Goal: Task Accomplishment & Management: Use online tool/utility

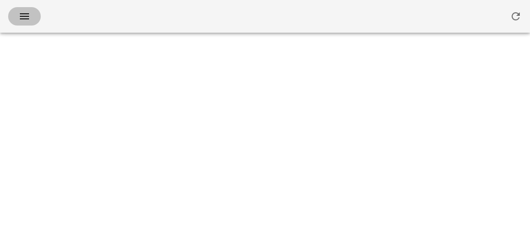
click at [24, 21] on icon "button" at bounding box center [24, 16] width 12 height 12
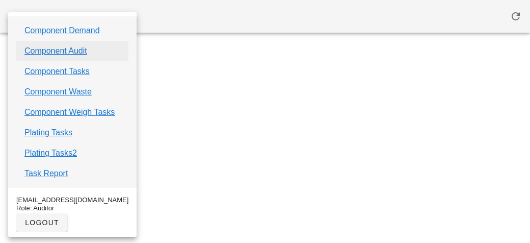
click at [47, 46] on link "Component Audit" at bounding box center [55, 51] width 63 height 12
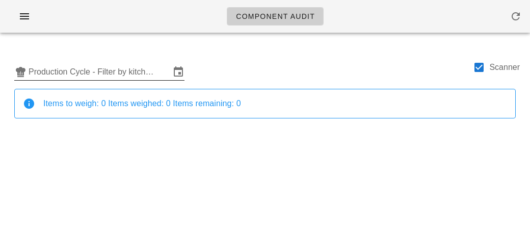
click at [88, 70] on input "Production Cycle - Filter by kitchen production schedules" at bounding box center [100, 72] width 142 height 16
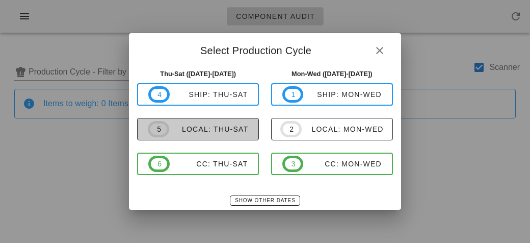
click at [169, 128] on span "5" at bounding box center [158, 129] width 21 height 16
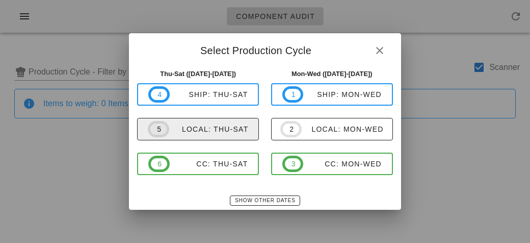
type input "local: Thu-Sat ([DATE]-[DATE])"
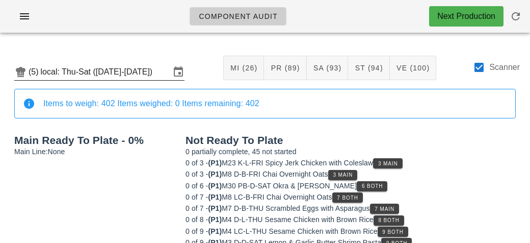
click at [98, 70] on input "local: Thu-Sat ([DATE]-[DATE])" at bounding box center [105, 72] width 129 height 16
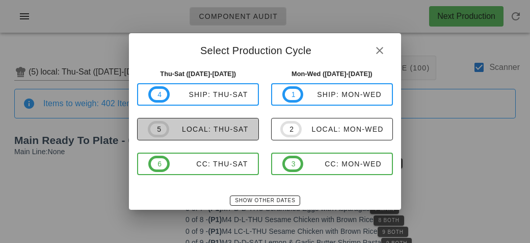
click at [195, 122] on span "5 local: Thu-Sat" at bounding box center [198, 129] width 100 height 16
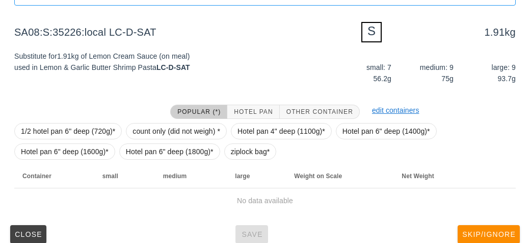
scroll to position [122, 0]
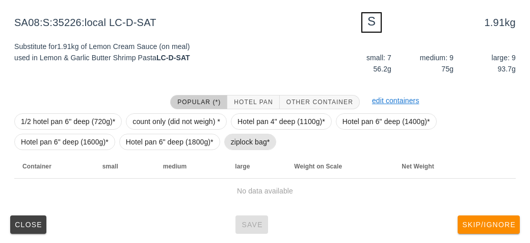
click at [254, 134] on span "ziplock bag*" at bounding box center [250, 141] width 39 height 15
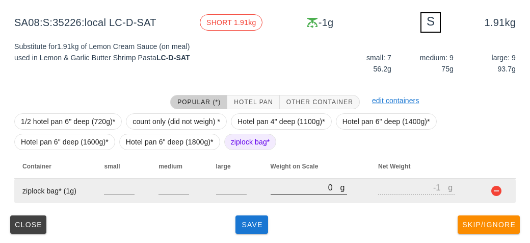
click at [292, 185] on input "0" at bounding box center [306, 186] width 70 height 13
type input "30"
type input "29"
type input "300"
type input "299"
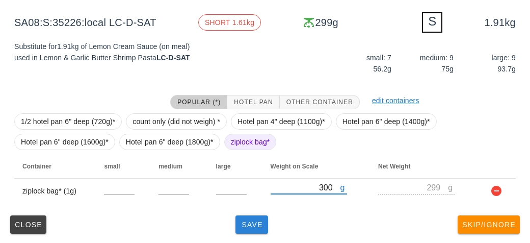
type input "300"
click at [250, 224] on span "Save" at bounding box center [252, 224] width 24 height 8
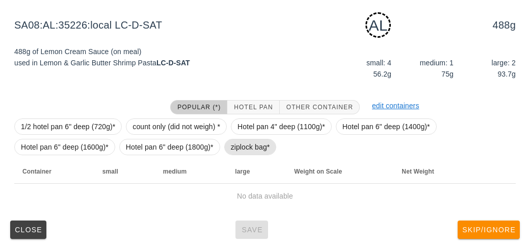
click at [244, 153] on span "ziplock bag*" at bounding box center [250, 146] width 39 height 15
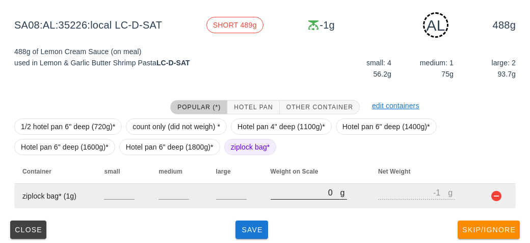
click at [290, 195] on input "0" at bounding box center [306, 192] width 70 height 13
type input "50"
type input "49"
type input "550"
type input "549"
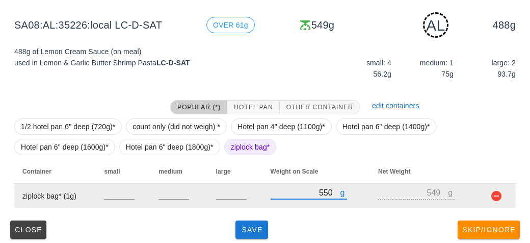
type input "550"
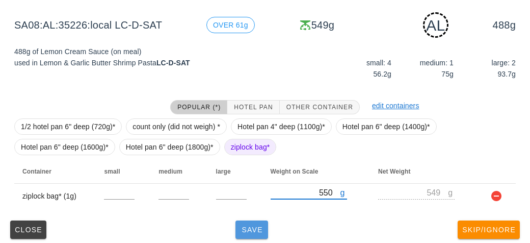
click at [245, 231] on span "Save" at bounding box center [252, 229] width 24 height 8
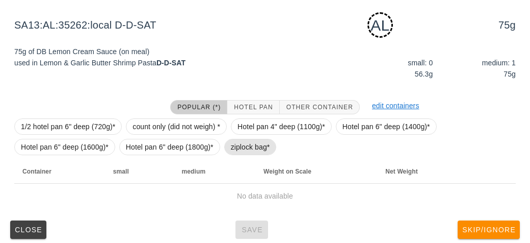
click at [231, 148] on span "ziplock bag*" at bounding box center [250, 146] width 39 height 15
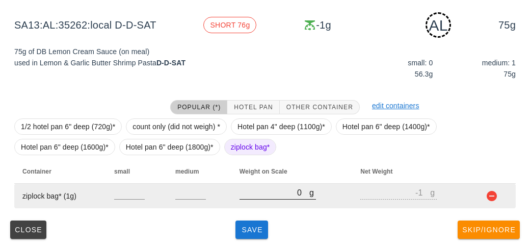
click at [261, 196] on input "0" at bounding box center [275, 192] width 70 height 13
type input "10"
type input "9"
type input "110"
type input "109"
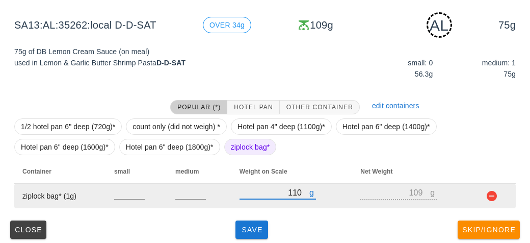
type input "110"
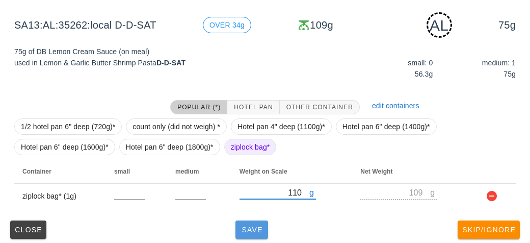
click at [252, 229] on span "Save" at bounding box center [252, 229] width 24 height 8
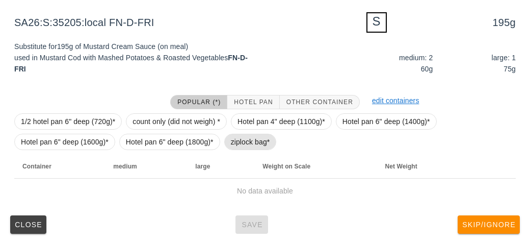
click at [250, 147] on span "ziplock bag*" at bounding box center [250, 141] width 39 height 15
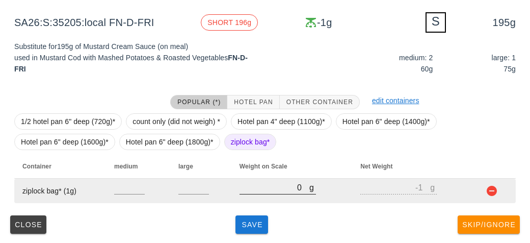
click at [270, 185] on input "0" at bounding box center [275, 186] width 70 height 13
type input "20"
type input "19"
type input "260"
type input "259"
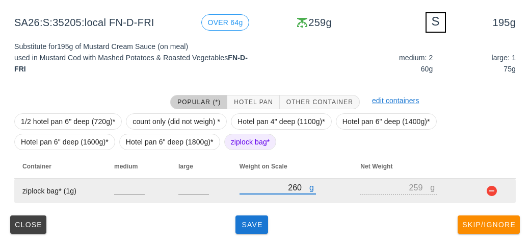
type input "260"
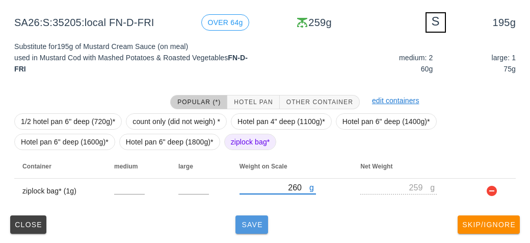
click at [245, 228] on button "Save" at bounding box center [251, 224] width 33 height 18
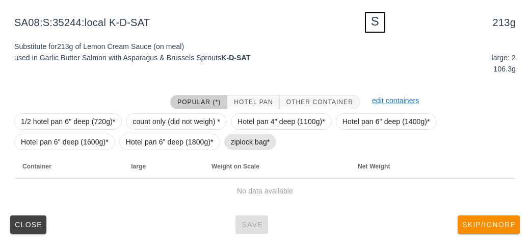
click at [239, 138] on span "ziplock bag*" at bounding box center [250, 141] width 39 height 15
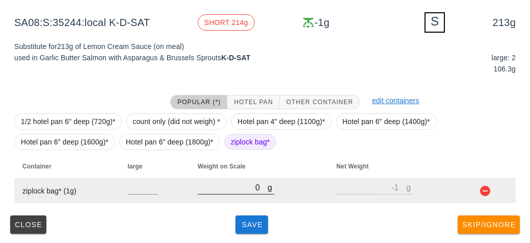
click at [235, 187] on input "0" at bounding box center [233, 186] width 70 height 13
type input "340"
type input "339"
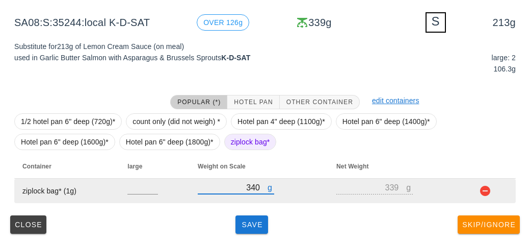
type input "340"
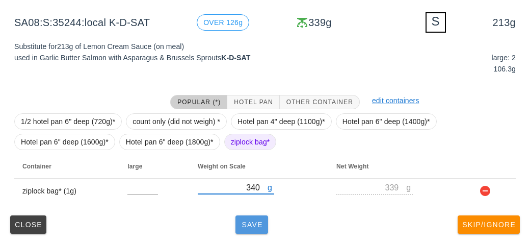
click at [252, 231] on button "Save" at bounding box center [251, 224] width 33 height 18
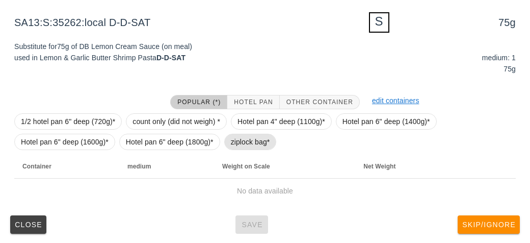
click at [246, 141] on span "ziplock bag*" at bounding box center [250, 141] width 39 height 15
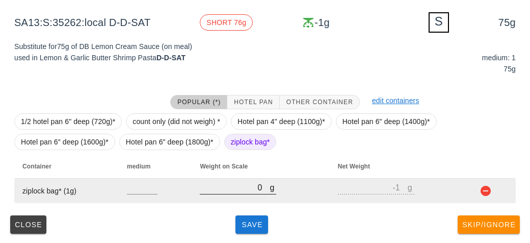
click at [241, 190] on input "0" at bounding box center [235, 186] width 70 height 13
type input "10"
type input "9"
type input "190"
type input "189"
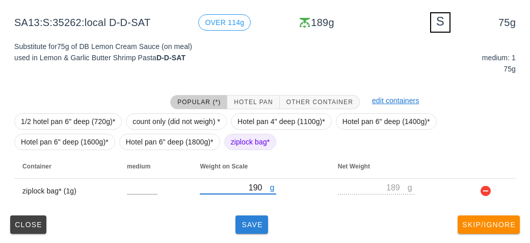
type input "190"
click at [238, 226] on button "Save" at bounding box center [251, 224] width 33 height 18
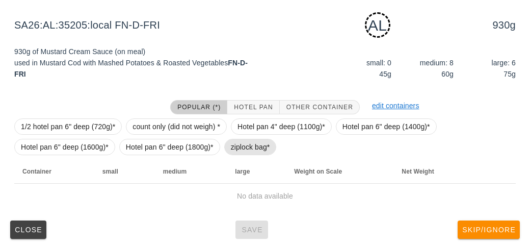
click at [234, 142] on span "ziplock bag*" at bounding box center [250, 146] width 39 height 15
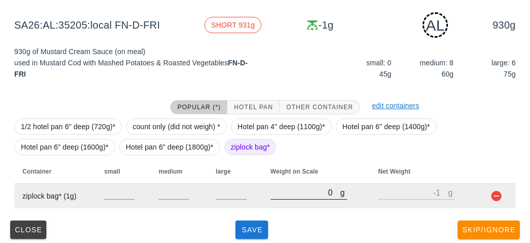
click at [278, 191] on input "0" at bounding box center [306, 192] width 70 height 13
type input "10"
type input "9"
type input "100"
type input "99"
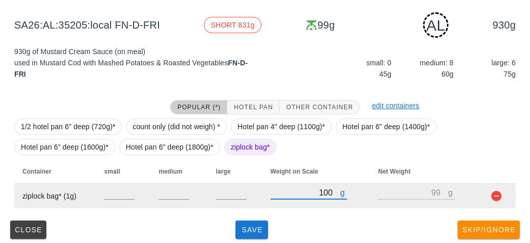
type input "1010"
type input "1009"
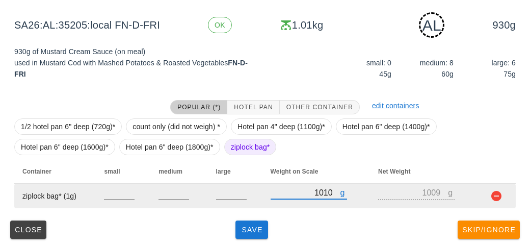
type input "1010"
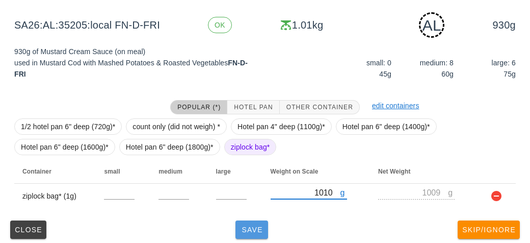
click at [249, 231] on span "Save" at bounding box center [252, 229] width 24 height 8
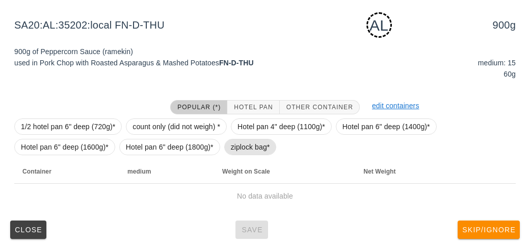
click at [237, 151] on span "ziplock bag*" at bounding box center [250, 146] width 39 height 15
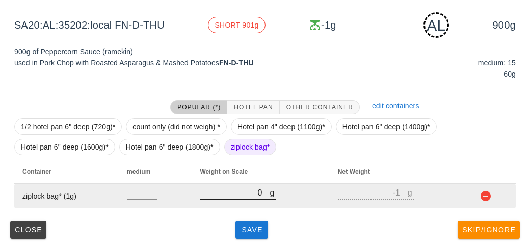
click at [234, 193] on input "0" at bounding box center [235, 192] width 70 height 13
type input "90"
type input "89"
type input "940"
type input "939"
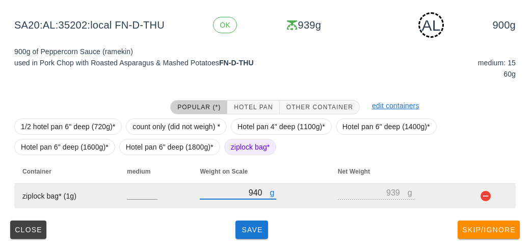
type input "940"
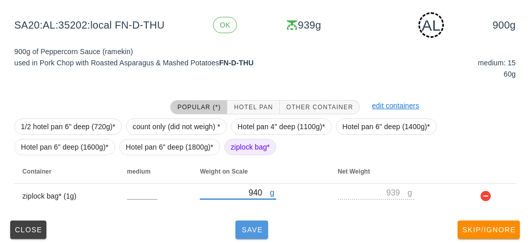
click at [253, 233] on button "Save" at bounding box center [251, 229] width 33 height 18
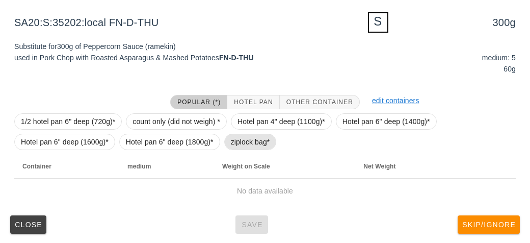
click at [244, 141] on span "ziplock bag*" at bounding box center [250, 141] width 39 height 15
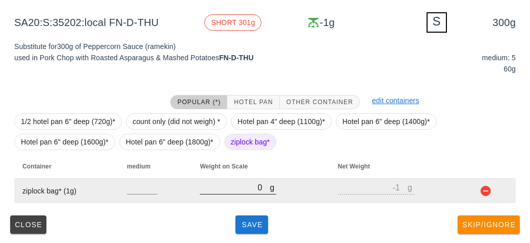
click at [253, 183] on input "0" at bounding box center [235, 186] width 70 height 13
type input "20"
type input "19"
type input "260"
type input "259"
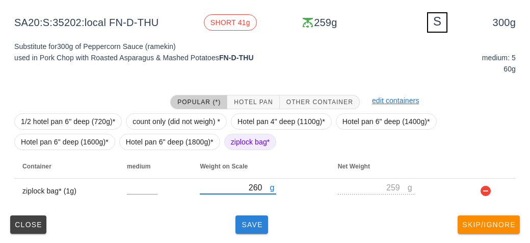
type input "260"
click at [248, 223] on span "Save" at bounding box center [252, 224] width 24 height 8
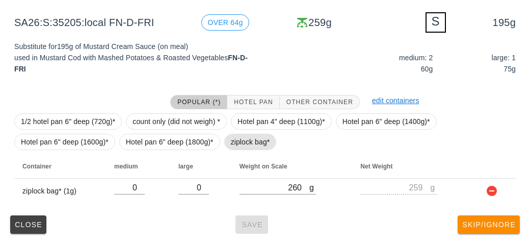
click at [231, 144] on span "ziplock bag*" at bounding box center [250, 141] width 39 height 15
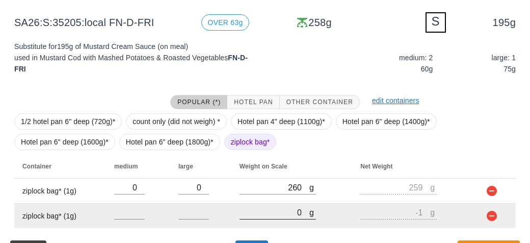
click at [255, 206] on input "0" at bounding box center [275, 211] width 70 height 13
type input "20"
type input "19"
type input "250"
type input "249"
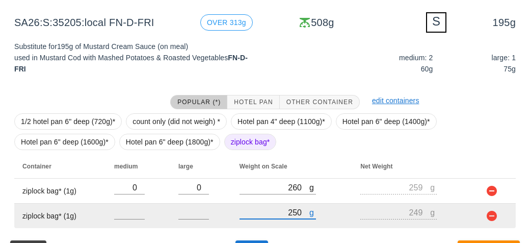
scroll to position [147, 0]
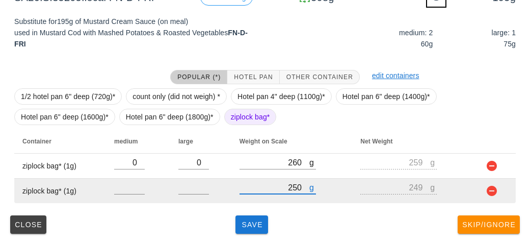
type input "250"
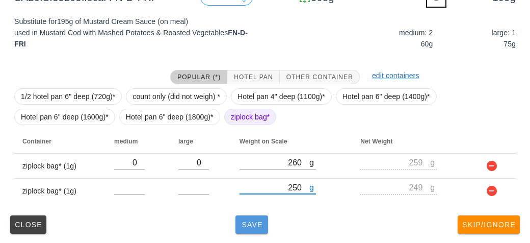
click at [247, 232] on button "Save" at bounding box center [251, 224] width 33 height 18
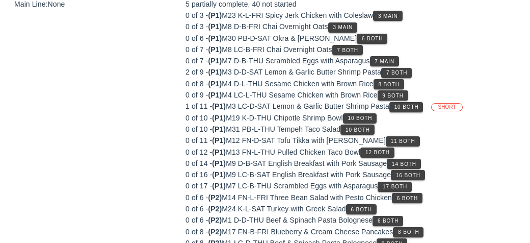
scroll to position [122, 0]
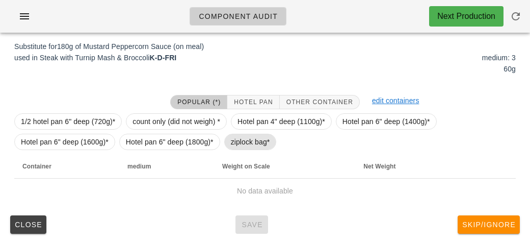
click at [244, 148] on span "ziplock bag*" at bounding box center [250, 141] width 39 height 15
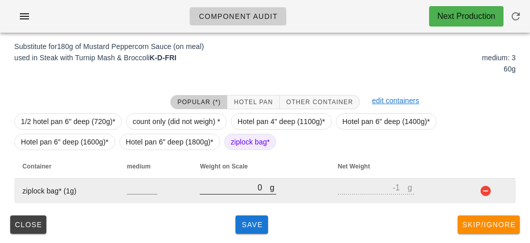
click at [228, 187] on input "0" at bounding box center [235, 186] width 70 height 13
type input "10"
type input "9"
type input "190"
type input "189"
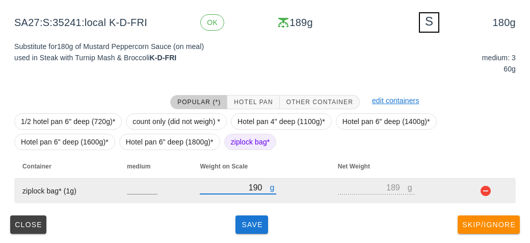
type input "190"
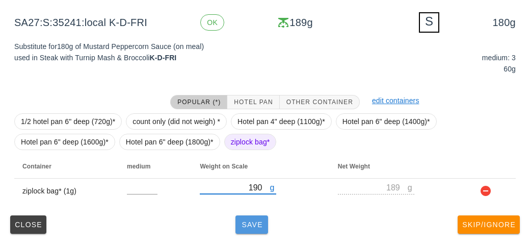
click at [252, 231] on button "Save" at bounding box center [251, 224] width 33 height 18
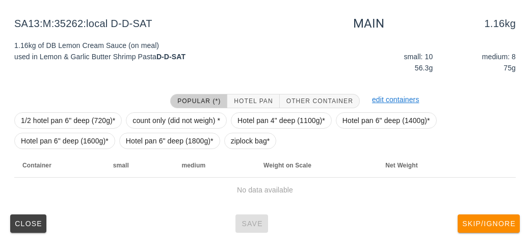
scroll to position [118, 0]
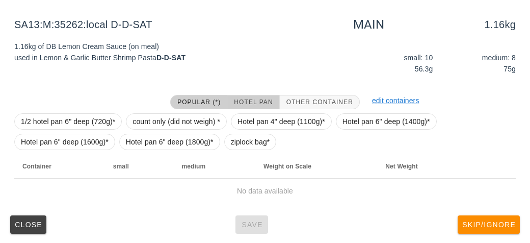
click at [239, 95] on button "Hotel Pan" at bounding box center [253, 102] width 52 height 14
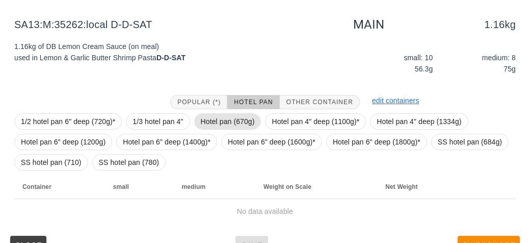
click at [216, 118] on span "Hotel pan (670g)" at bounding box center [228, 121] width 54 height 15
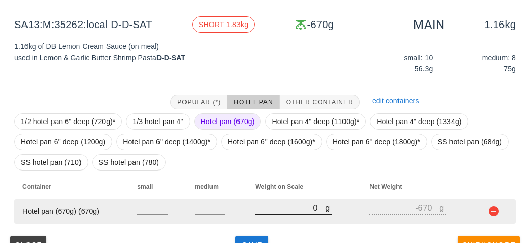
click at [284, 210] on input "0" at bounding box center [290, 207] width 70 height 13
type input "20"
type input "-650"
type input "220"
type input "-450"
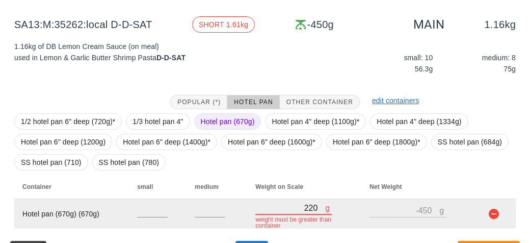
type input "2290"
type input "1620"
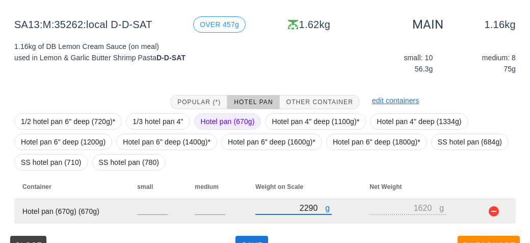
scroll to position [139, 0]
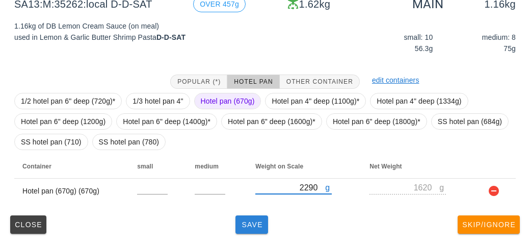
type input "2290"
click at [254, 231] on button "Save" at bounding box center [251, 224] width 33 height 18
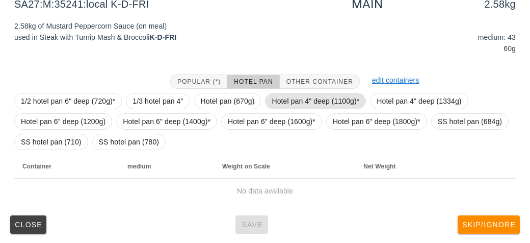
click at [282, 99] on span "Hotel pan 4" deep (1100g)*" at bounding box center [316, 100] width 88 height 15
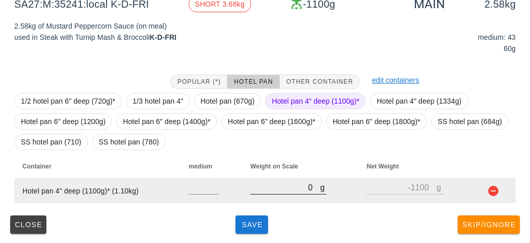
click at [264, 184] on input "0" at bounding box center [285, 186] width 70 height 13
type input "40"
type input "-1060"
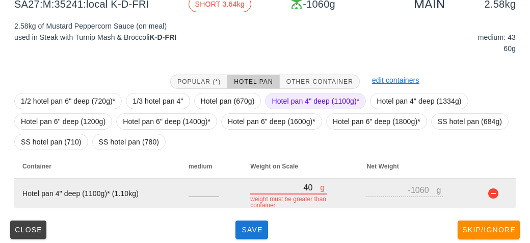
type input "400"
type input "-700"
type input "4010"
type input "2910"
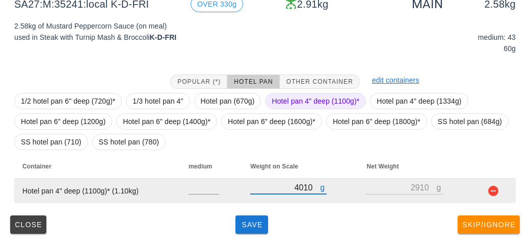
type input "4010"
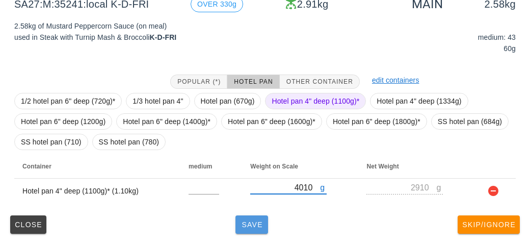
click at [257, 226] on span "Save" at bounding box center [252, 224] width 24 height 8
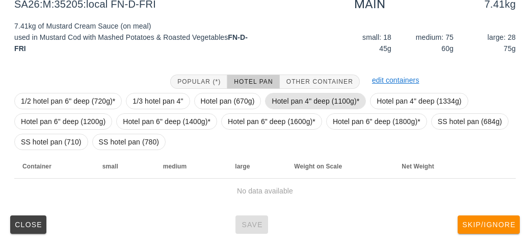
click at [281, 98] on span "Hotel pan 4" deep (1100g)*" at bounding box center [316, 100] width 88 height 15
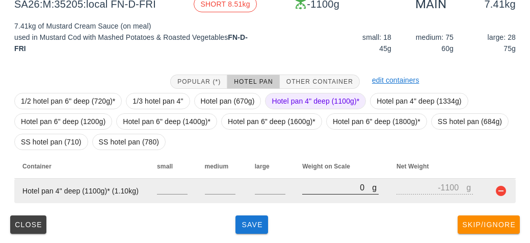
click at [305, 191] on input "0" at bounding box center [337, 186] width 70 height 13
type input "80"
type input "-1020"
type input "880"
type input "-220"
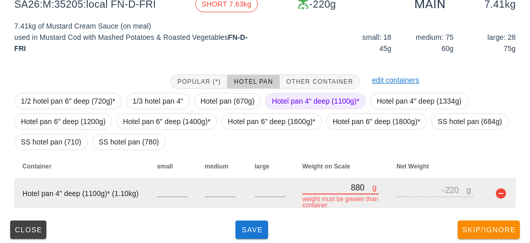
type input "8890"
type input "7790"
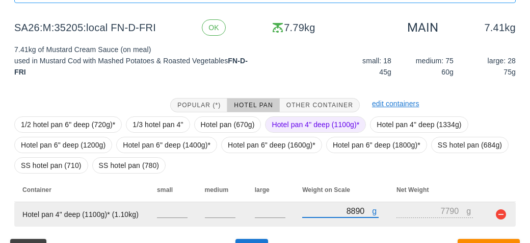
scroll to position [139, 0]
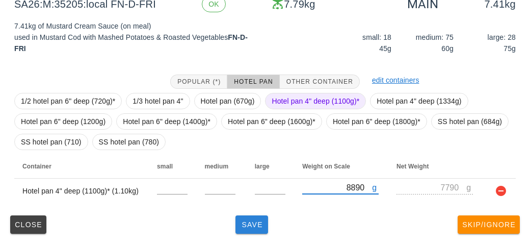
type input "8890"
click at [249, 228] on button "Save" at bounding box center [251, 224] width 33 height 18
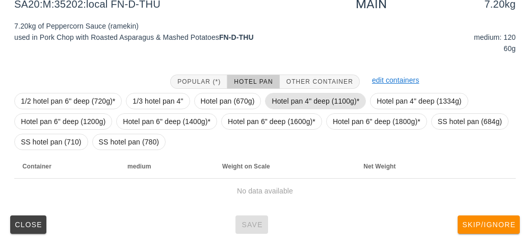
click at [280, 100] on span "Hotel pan 4" deep (1100g)*" at bounding box center [316, 100] width 88 height 15
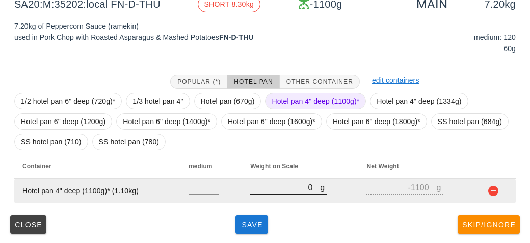
click at [295, 190] on input "0" at bounding box center [285, 186] width 70 height 13
type input "90"
type input "-1010"
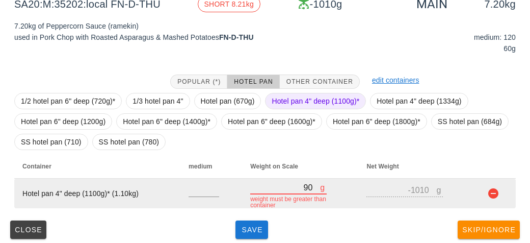
type input "920"
type input "-180"
type input "9200"
type input "8100"
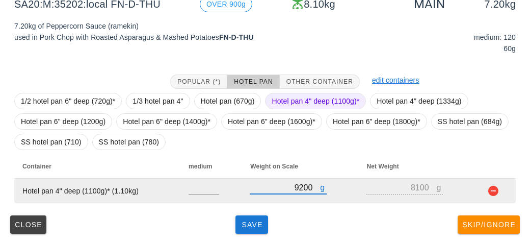
type input "9200"
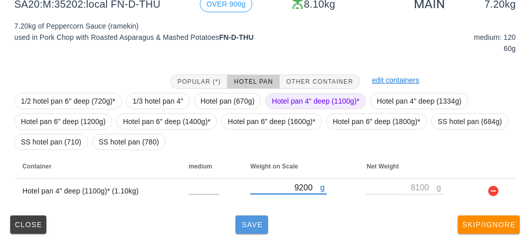
click at [248, 224] on span "Save" at bounding box center [252, 224] width 24 height 8
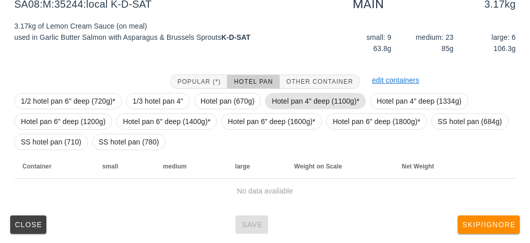
click at [297, 102] on span "Hotel pan 4" deep (1100g)*" at bounding box center [316, 100] width 88 height 15
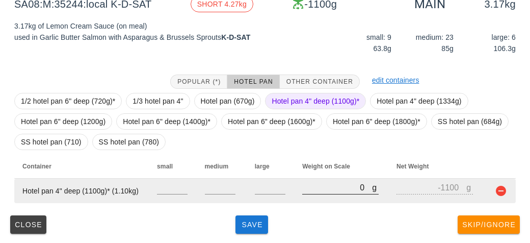
click at [320, 183] on input "0" at bounding box center [337, 186] width 70 height 13
type input "40"
type input "-1060"
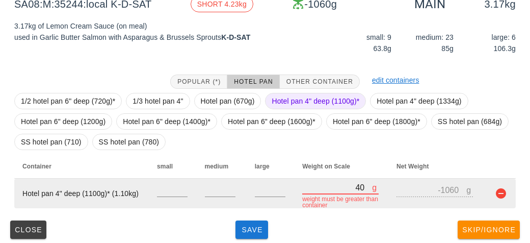
type input "430"
type input "-670"
type input "4330"
type input "3230"
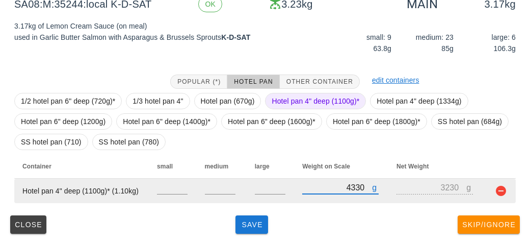
type input "4330"
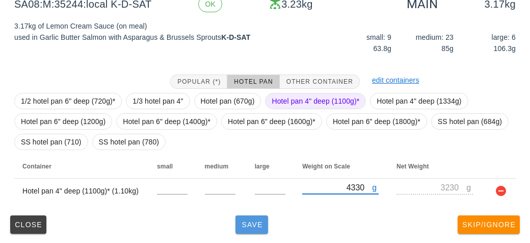
click at [254, 224] on span "Save" at bounding box center [252, 224] width 24 height 8
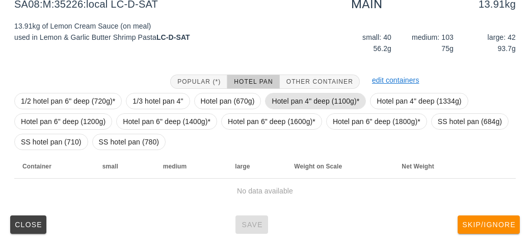
click at [298, 102] on span "Hotel pan 4" deep (1100g)*" at bounding box center [316, 100] width 88 height 15
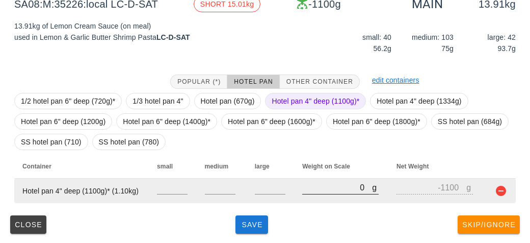
click at [325, 185] on input "0" at bounding box center [337, 186] width 70 height 13
type input "10"
type input "-1090"
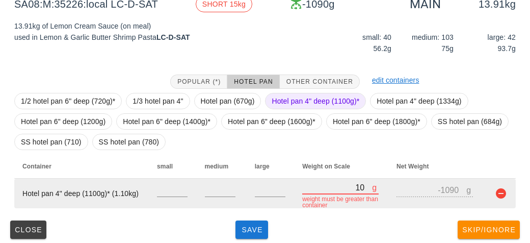
type input "100"
type input "-1000"
type input "1000"
type input "-100"
type input "10020"
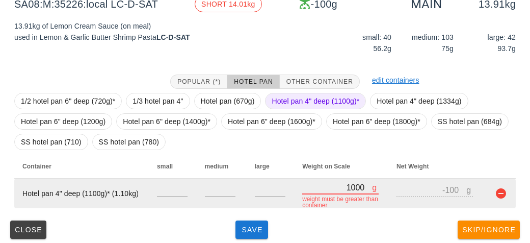
type input "8920"
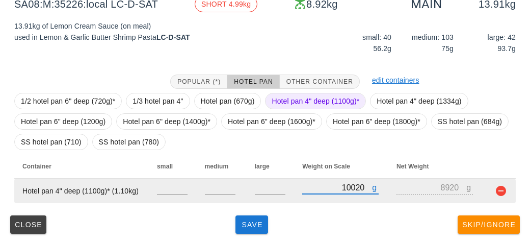
type input "10020"
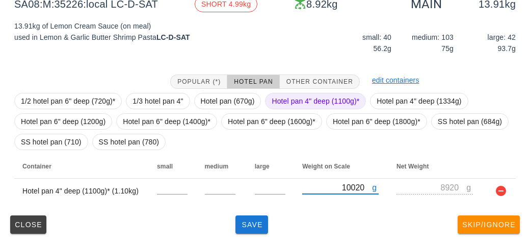
click at [272, 104] on span "Hotel pan 4" deep (1100g)*" at bounding box center [316, 100] width 88 height 15
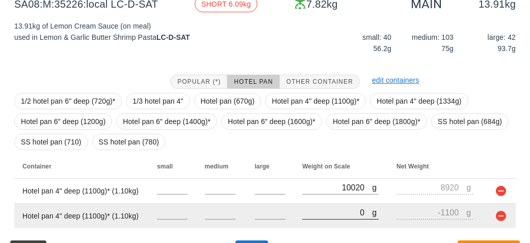
click at [321, 210] on input "0" at bounding box center [337, 211] width 70 height 13
type input "70"
type input "-1030"
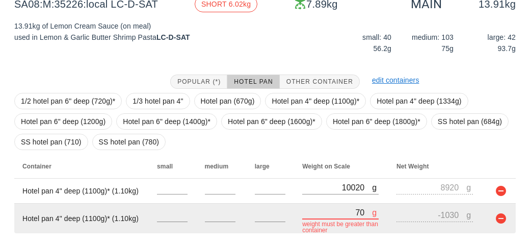
type input "740"
type input "-360"
type input "7430"
type input "6330"
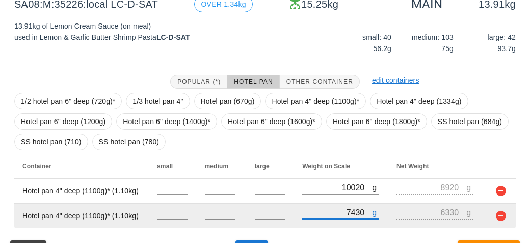
scroll to position [164, 0]
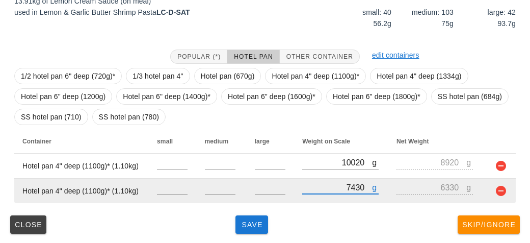
type input "7430"
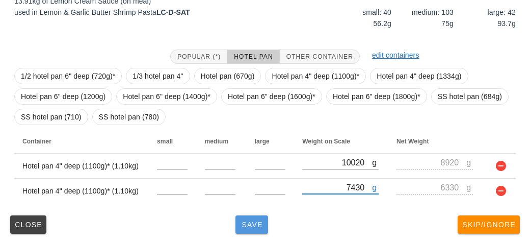
click at [237, 222] on button "Save" at bounding box center [251, 224] width 33 height 18
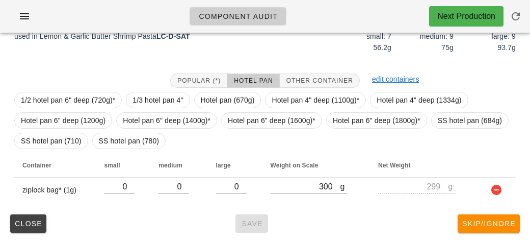
scroll to position [143, 0]
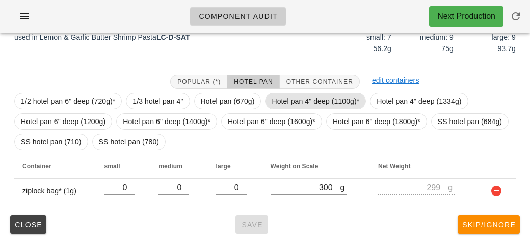
click at [287, 99] on span "Hotel pan 4" deep (1100g)*" at bounding box center [316, 100] width 88 height 15
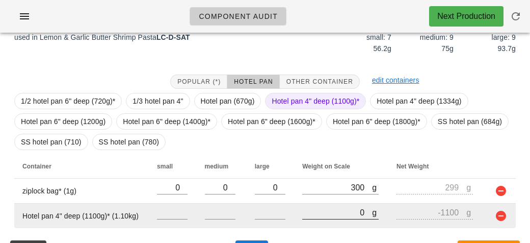
click at [311, 207] on input "0" at bounding box center [337, 211] width 70 height 13
type input "30"
type input "-1070"
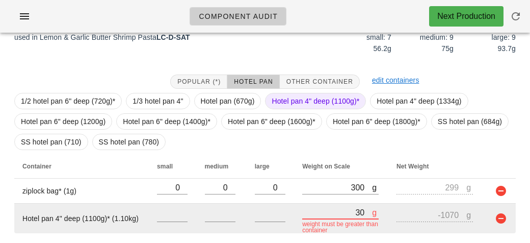
type input "380"
type input "-720"
type input "3800"
type input "2700"
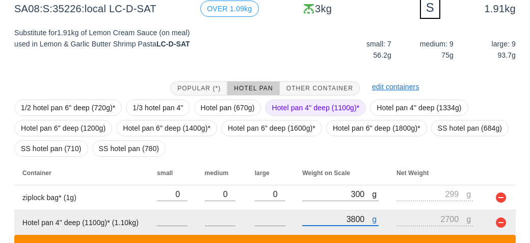
scroll to position [215, 0]
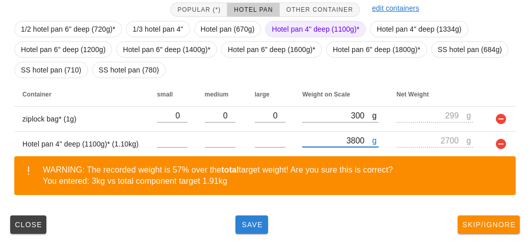
type input "3800"
click at [252, 232] on button "Save" at bounding box center [251, 224] width 33 height 18
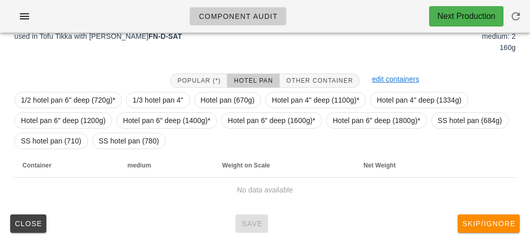
scroll to position [143, 0]
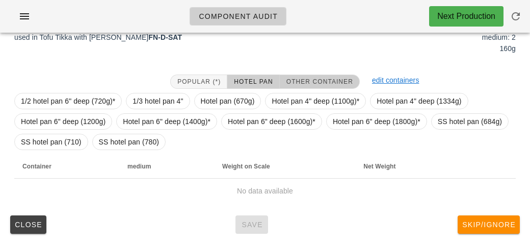
click at [304, 78] on span "Other Container" at bounding box center [319, 81] width 67 height 7
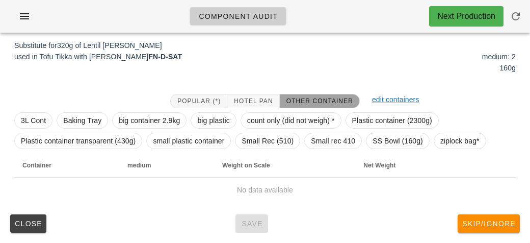
scroll to position [122, 0]
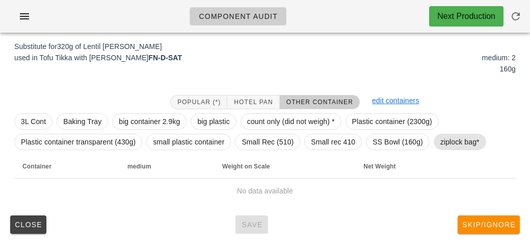
click at [440, 141] on span "ziplock bag*" at bounding box center [459, 141] width 39 height 15
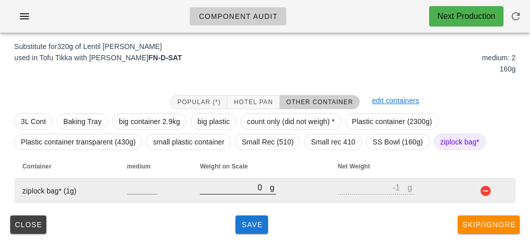
click at [253, 191] on input "0" at bounding box center [235, 186] width 70 height 13
type input "20"
type input "19"
type input "260"
type input "259"
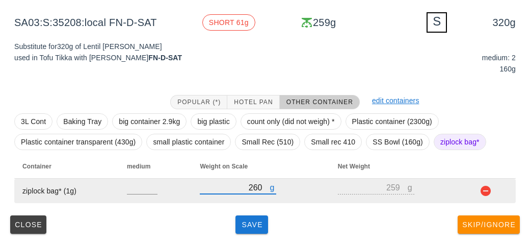
type input "260"
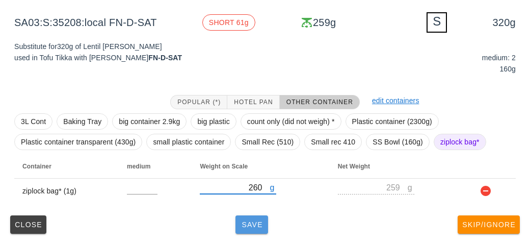
click at [245, 229] on button "Save" at bounding box center [251, 224] width 33 height 18
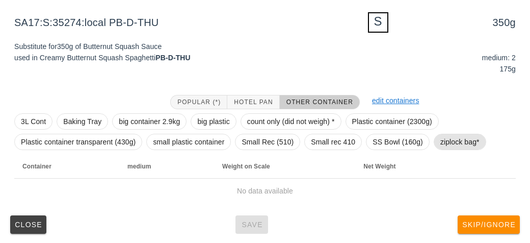
click at [447, 140] on span "ziplock bag*" at bounding box center [459, 141] width 39 height 15
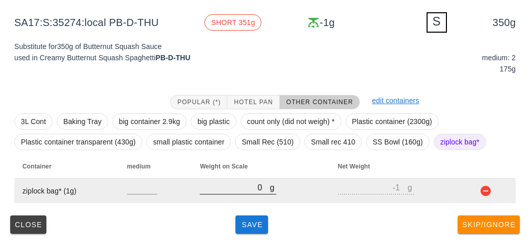
click at [224, 190] on input "0" at bounding box center [235, 186] width 70 height 13
type input "40"
type input "39"
type input "400"
type input "399"
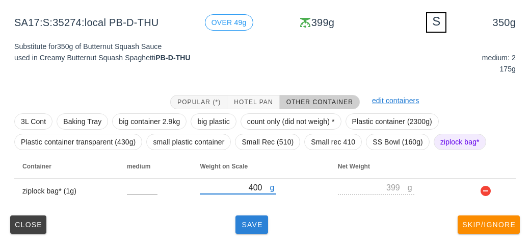
type input "400"
click at [247, 225] on span "Save" at bounding box center [252, 224] width 24 height 8
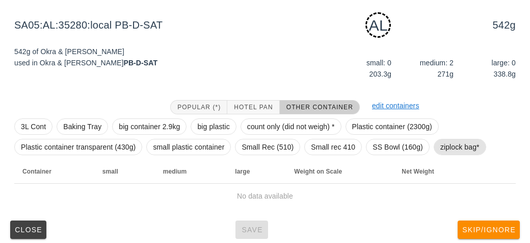
click at [457, 148] on span "ziplock bag*" at bounding box center [459, 146] width 39 height 15
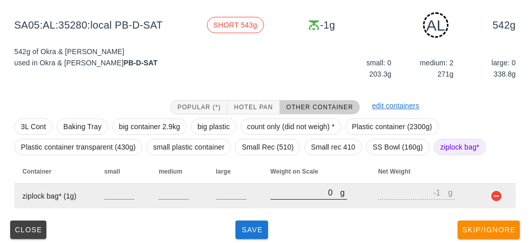
click at [271, 192] on input "0" at bounding box center [306, 192] width 70 height 13
type input "60"
type input "59"
type input "650"
type input "649"
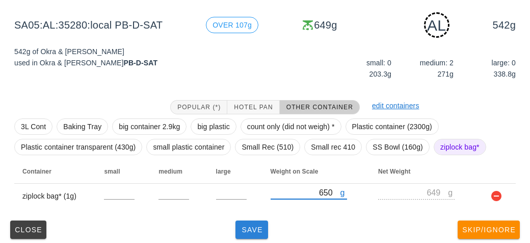
type input "650"
click at [253, 233] on button "Save" at bounding box center [251, 229] width 33 height 18
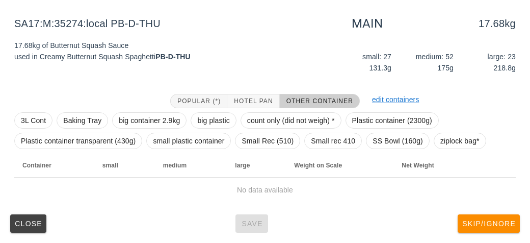
scroll to position [118, 0]
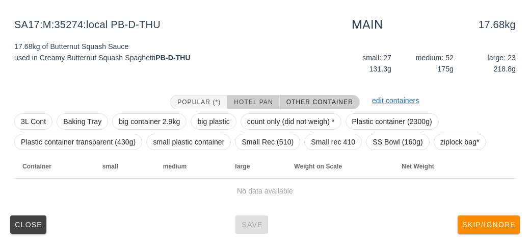
click at [244, 97] on button "Hotel Pan" at bounding box center [253, 102] width 52 height 14
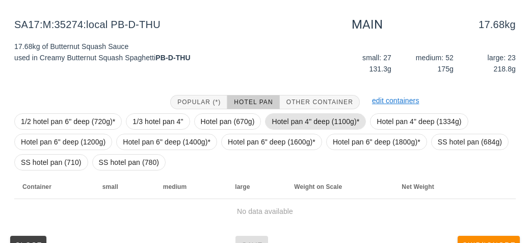
click at [276, 113] on span "Hotel pan 4" deep (1100g)*" at bounding box center [315, 121] width 101 height 16
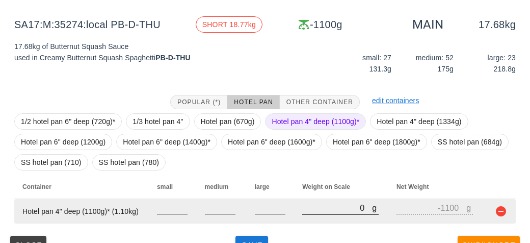
click at [323, 213] on input "0" at bounding box center [337, 207] width 70 height 13
click at [499, 215] on button "button" at bounding box center [501, 211] width 12 height 12
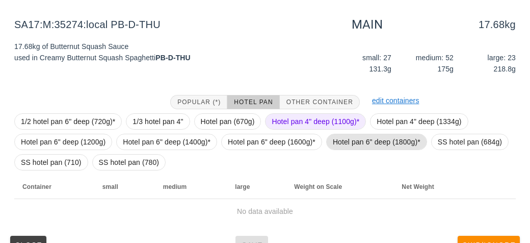
click at [357, 138] on span "Hotel pan 6" deep (1800g)*" at bounding box center [377, 141] width 88 height 15
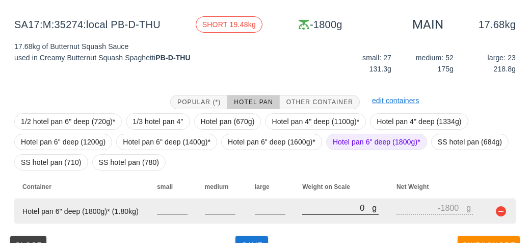
click at [312, 209] on input "0" at bounding box center [337, 207] width 70 height 13
type input "10"
type input "-1790"
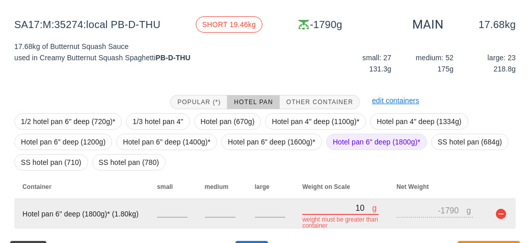
type input "110"
type input "-1690"
type input "1170"
type input "-630"
type input "11720"
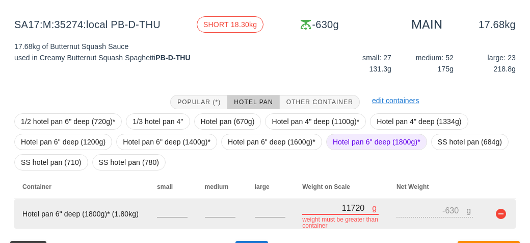
type input "9920"
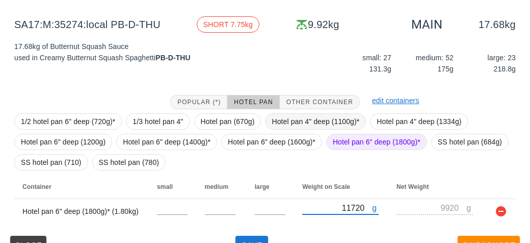
type input "11720"
click at [299, 118] on span "Hotel pan 4" deep (1100g)*" at bounding box center [316, 121] width 88 height 15
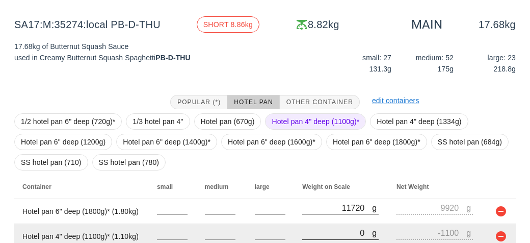
click at [323, 229] on input "0" at bounding box center [337, 232] width 70 height 13
type input "10"
type input "-1090"
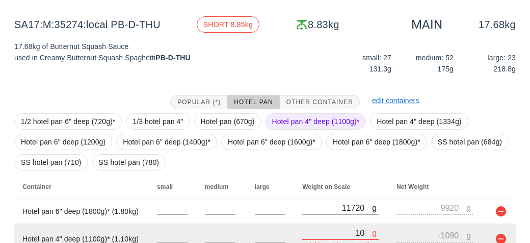
type input "100"
type input "-1000"
type input "1060"
type input "-40"
type input "10680"
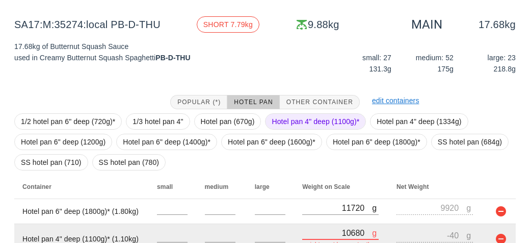
type input "9580"
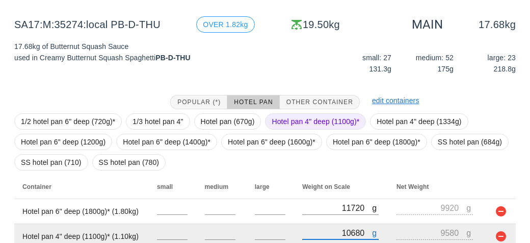
scroll to position [164, 0]
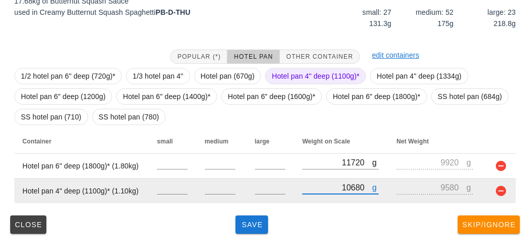
type input "10680"
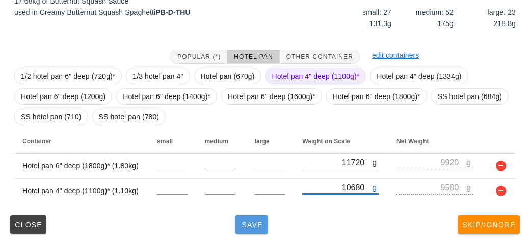
click at [258, 223] on span "Save" at bounding box center [252, 224] width 24 height 8
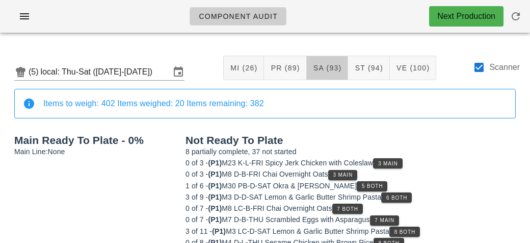
click at [317, 69] on span "SA (93)" at bounding box center [327, 68] width 29 height 8
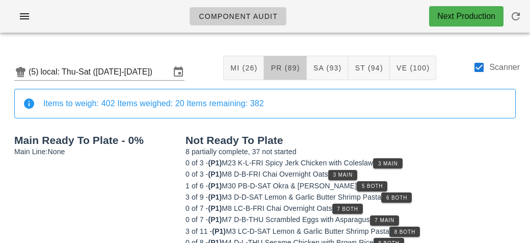
click at [291, 64] on span "PR (89)" at bounding box center [285, 68] width 30 height 8
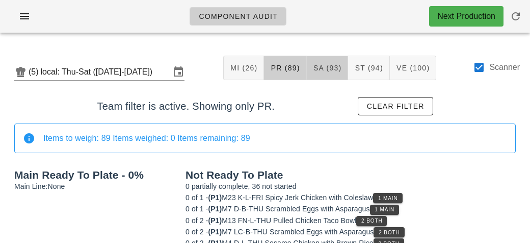
click at [325, 64] on span "SA (93)" at bounding box center [327, 68] width 29 height 8
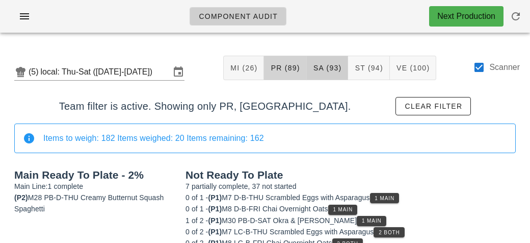
click at [277, 65] on span "PR (89)" at bounding box center [285, 68] width 30 height 8
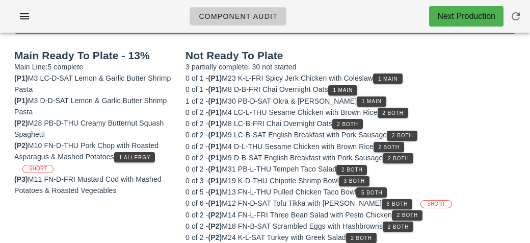
scroll to position [119, 0]
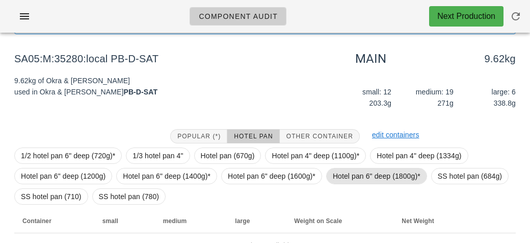
click at [337, 176] on span "Hotel pan 6" deep (1800g)*" at bounding box center [377, 175] width 88 height 15
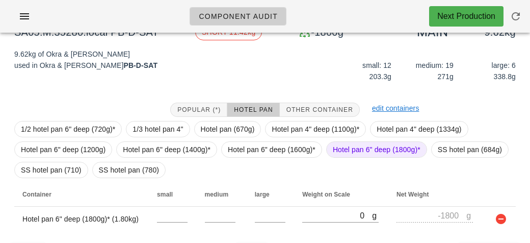
scroll to position [173, 0]
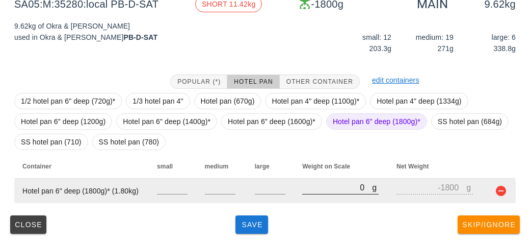
click at [307, 185] on input "0" at bounding box center [337, 186] width 70 height 13
type input "10"
type input "-1790"
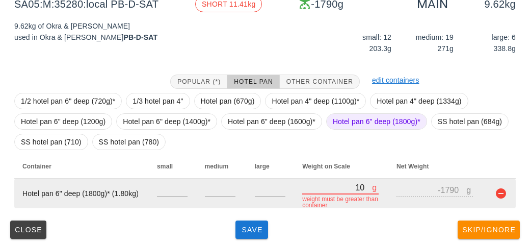
type input "110"
type input "-1690"
type input "1150"
type input "-650"
type input "11560"
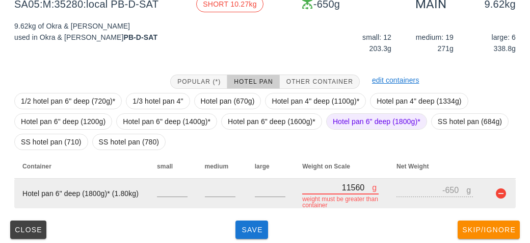
type input "9760"
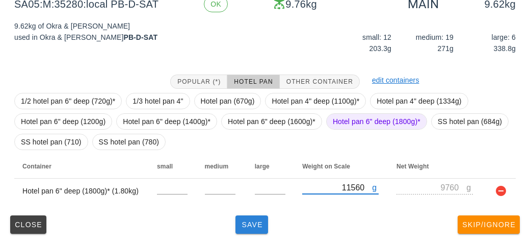
type input "11560"
click at [255, 229] on button "Save" at bounding box center [251, 224] width 33 height 18
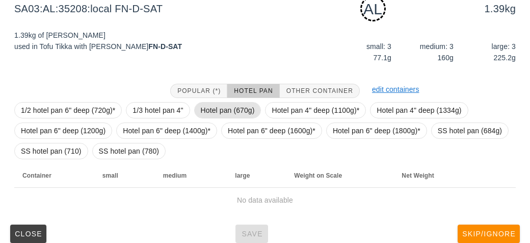
click at [235, 110] on span "Hotel pan (670g)" at bounding box center [228, 109] width 54 height 15
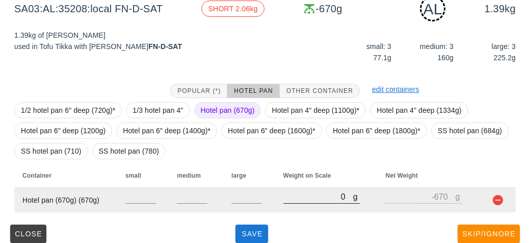
click at [305, 193] on input "0" at bounding box center [318, 196] width 70 height 13
type input "20"
type input "-650"
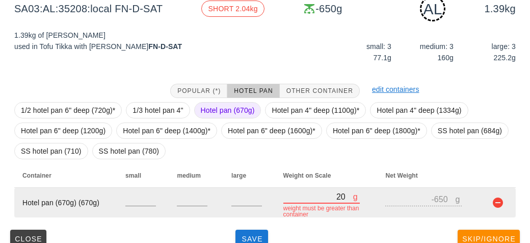
type input "240"
type input "-430"
type input "2450"
type input "1780"
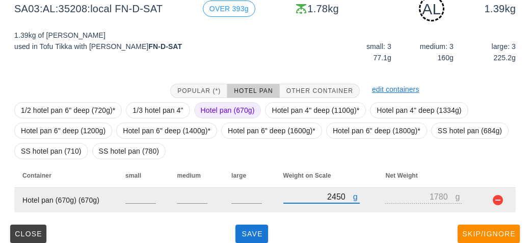
type input "2450"
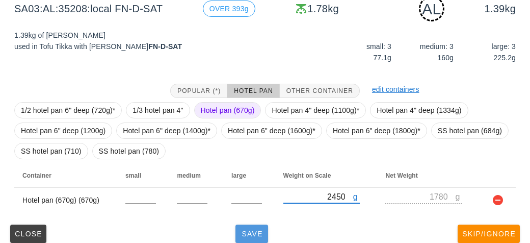
click at [247, 229] on span "Save" at bounding box center [252, 233] width 24 height 8
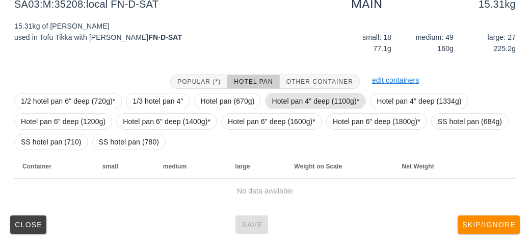
click at [285, 103] on span "Hotel pan 4" deep (1100g)*" at bounding box center [316, 100] width 88 height 15
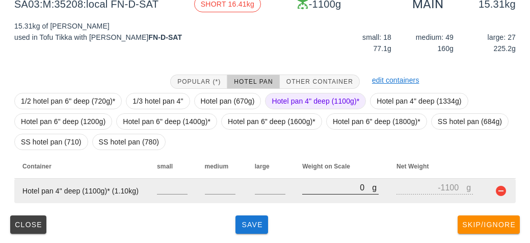
click at [317, 182] on input "0" at bounding box center [337, 186] width 70 height 13
type input "90"
type input "-1010"
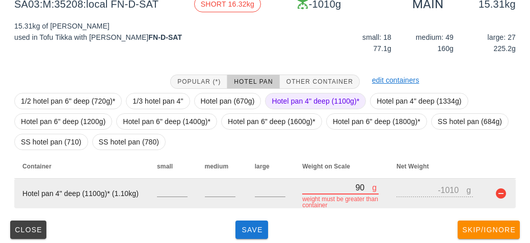
type input "990"
type input "-110"
type input "9940"
type input "8840"
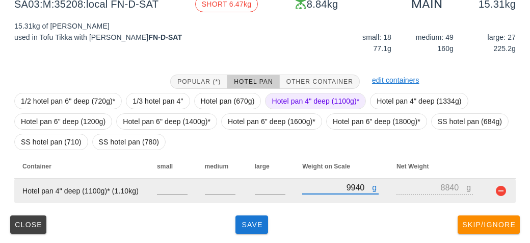
type input "9940"
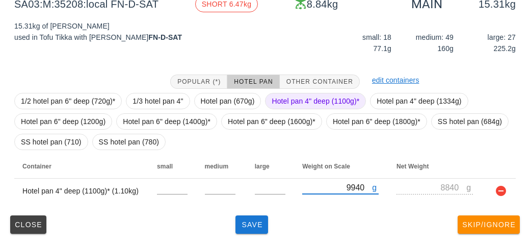
click at [309, 94] on span "Hotel pan 4" deep (1100g)*" at bounding box center [316, 100] width 88 height 15
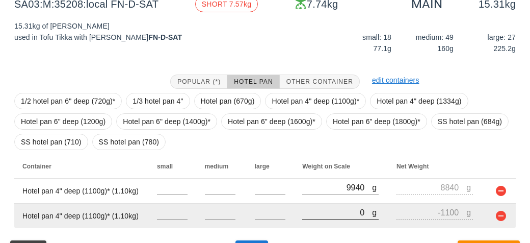
click at [322, 212] on input "0" at bounding box center [337, 211] width 70 height 13
type input "10"
type input "-1090"
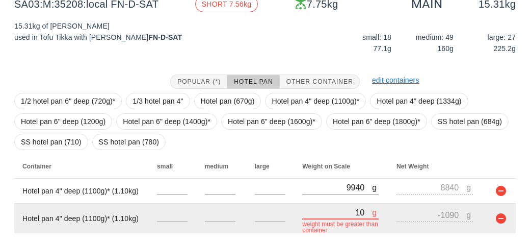
type input "100"
type input "-1000"
type input "1050"
type input "-50"
type input "10590"
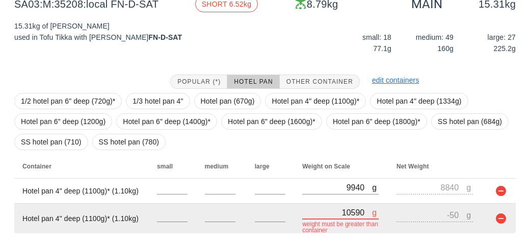
type input "9490"
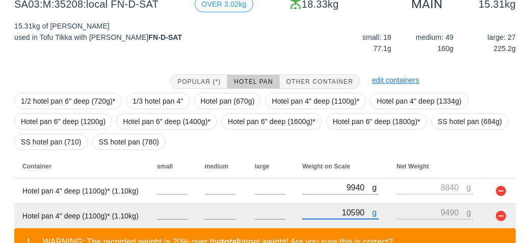
scroll to position [245, 0]
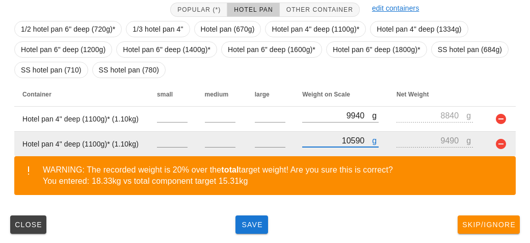
type input "10590"
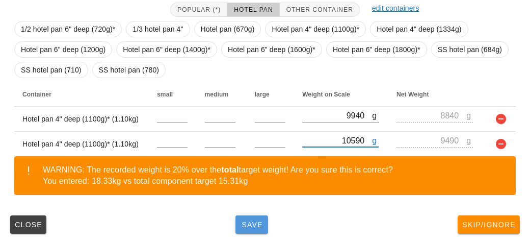
click at [256, 221] on span "Save" at bounding box center [252, 224] width 24 height 8
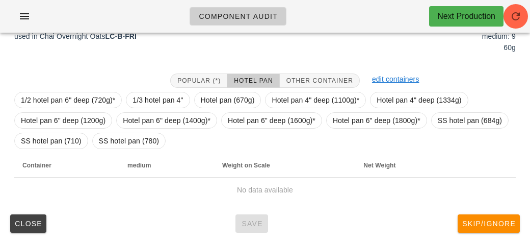
scroll to position [182, 0]
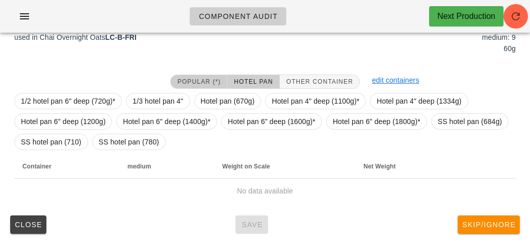
click at [194, 80] on span "Popular (*)" at bounding box center [199, 81] width 44 height 7
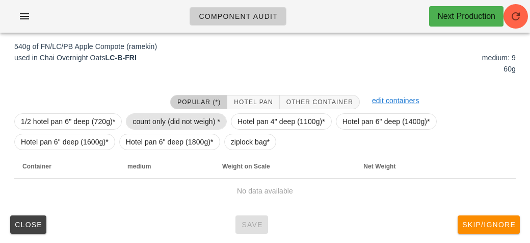
click at [163, 117] on span "count only (did not weigh) *" at bounding box center [177, 121] width 88 height 15
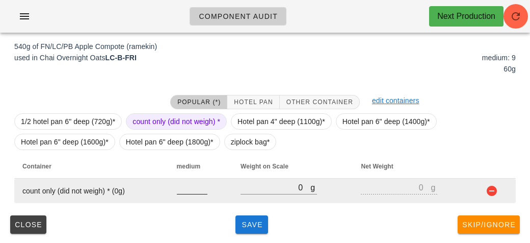
click at [188, 188] on input "number" at bounding box center [192, 186] width 31 height 13
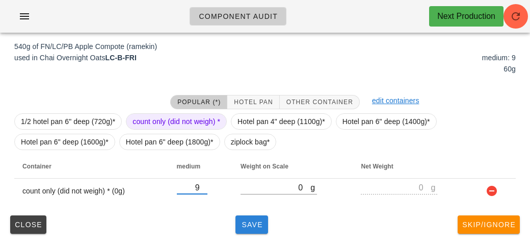
type input "9"
click at [248, 217] on button "Save" at bounding box center [251, 224] width 33 height 18
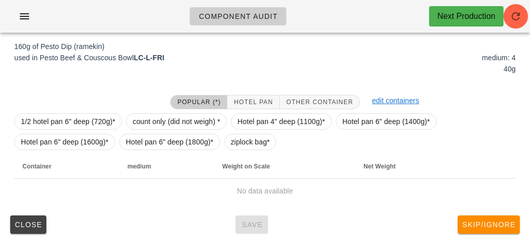
click at [162, 107] on div at bounding box center [86, 102] width 156 height 27
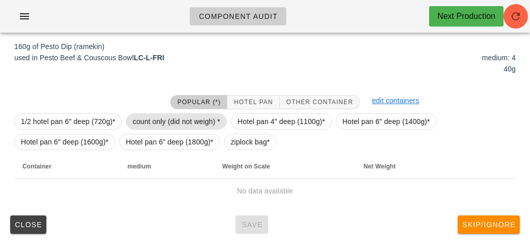
click at [146, 114] on span "count only (did not weigh) *" at bounding box center [177, 121] width 88 height 15
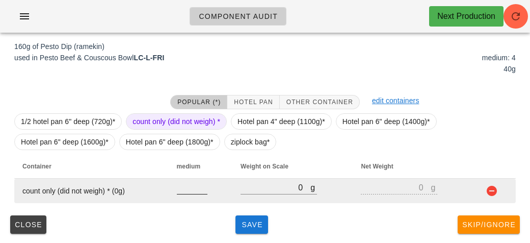
click at [189, 185] on input "number" at bounding box center [192, 186] width 31 height 13
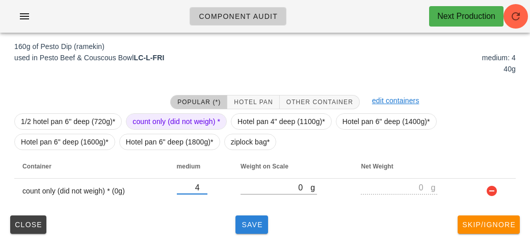
type input "4"
click at [240, 215] on button "Save" at bounding box center [251, 224] width 33 height 18
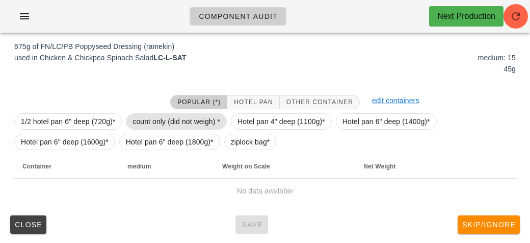
click at [169, 125] on span "count only (did not weigh) *" at bounding box center [177, 121] width 88 height 15
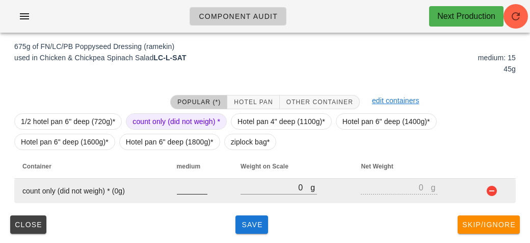
click at [186, 192] on input "number" at bounding box center [192, 186] width 31 height 13
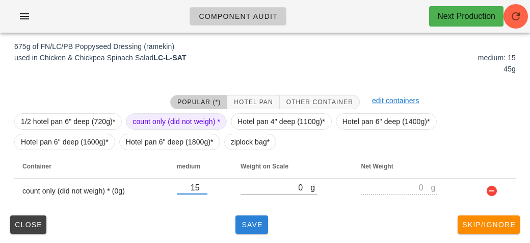
type input "15"
click at [251, 228] on button "Save" at bounding box center [251, 224] width 33 height 18
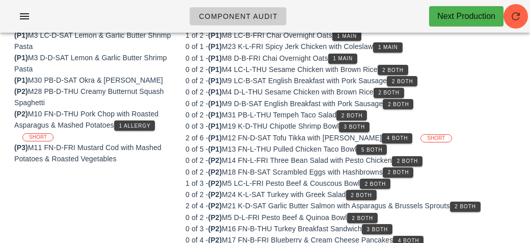
scroll to position [157, 0]
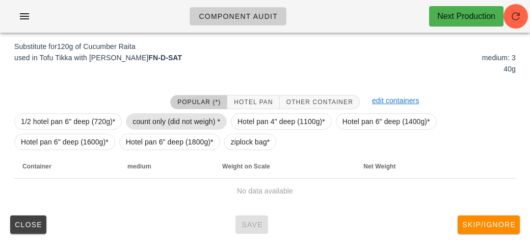
click at [160, 118] on span "count only (did not weigh) *" at bounding box center [177, 121] width 88 height 15
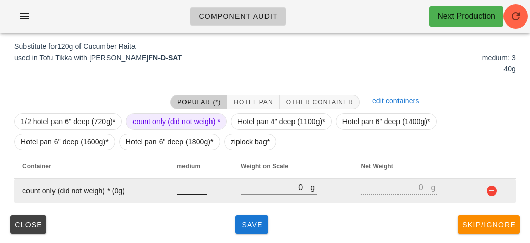
click at [197, 189] on input "number" at bounding box center [192, 186] width 31 height 13
type input "3"
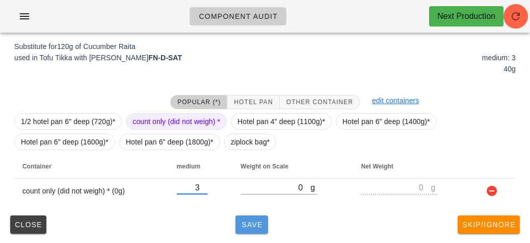
click at [250, 221] on span "Save" at bounding box center [252, 224] width 24 height 8
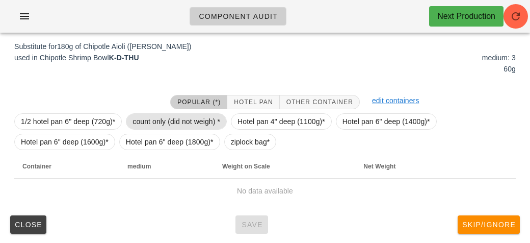
click at [159, 120] on span "count only (did not weigh) *" at bounding box center [177, 121] width 88 height 15
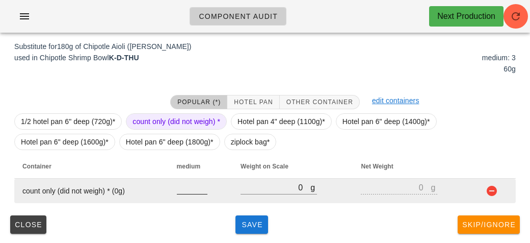
click at [180, 189] on input "number" at bounding box center [192, 186] width 31 height 13
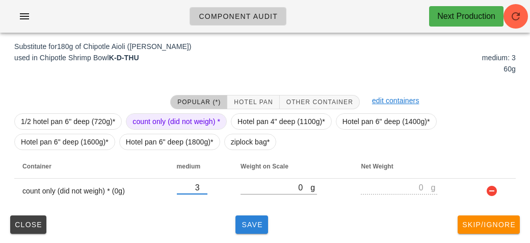
type input "3"
click at [237, 227] on button "Save" at bounding box center [251, 224] width 33 height 18
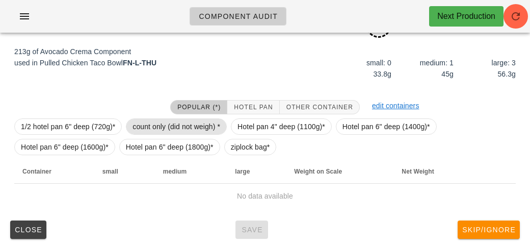
click at [158, 124] on span "count only (did not weigh) *" at bounding box center [177, 126] width 88 height 15
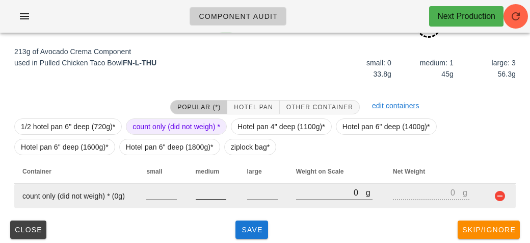
click at [211, 195] on input "number" at bounding box center [211, 192] width 31 height 13
type input "1"
type input "3"
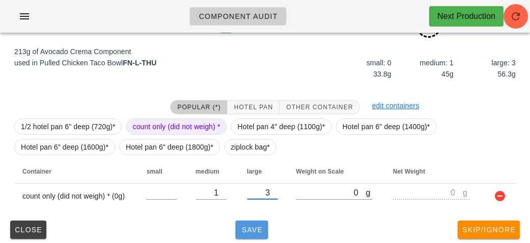
click at [247, 228] on span "Save" at bounding box center [252, 229] width 24 height 8
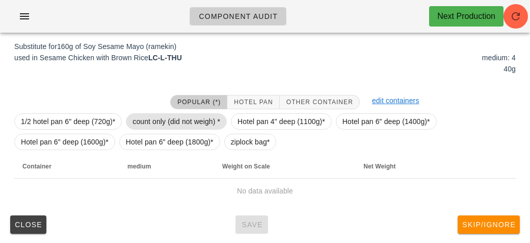
click at [150, 120] on span "count only (did not weigh) *" at bounding box center [177, 121] width 88 height 15
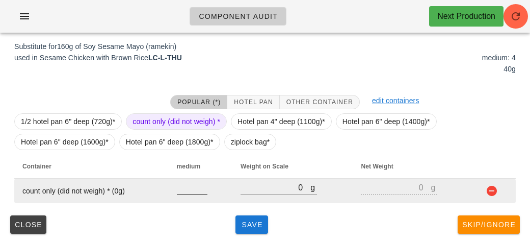
click at [186, 202] on div at bounding box center [192, 199] width 31 height 7
click at [187, 187] on input "number" at bounding box center [192, 186] width 31 height 13
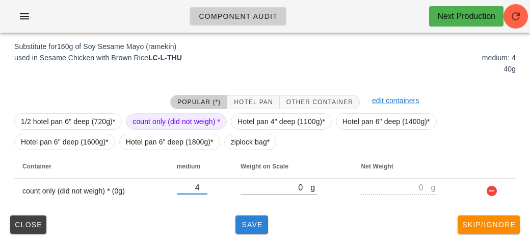
type input "4"
click at [250, 228] on button "Save" at bounding box center [251, 224] width 33 height 18
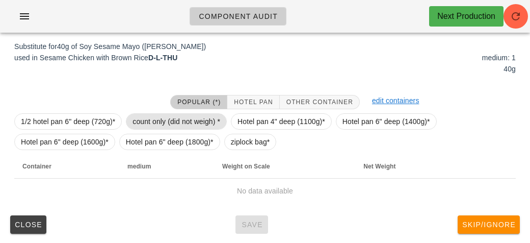
click at [157, 119] on span "count only (did not weigh) *" at bounding box center [177, 121] width 88 height 15
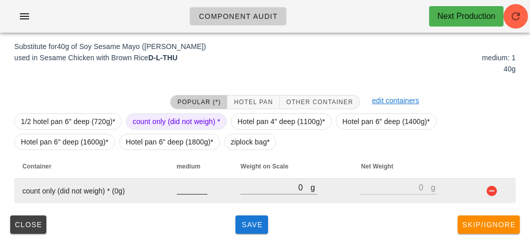
click at [179, 183] on input "number" at bounding box center [192, 186] width 31 height 13
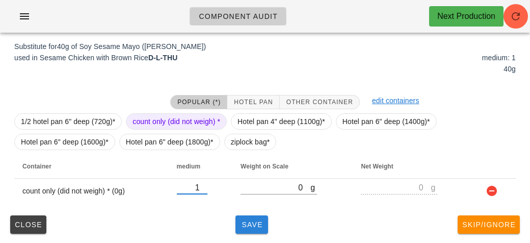
type input "1"
click at [248, 224] on span "Save" at bounding box center [252, 224] width 24 height 8
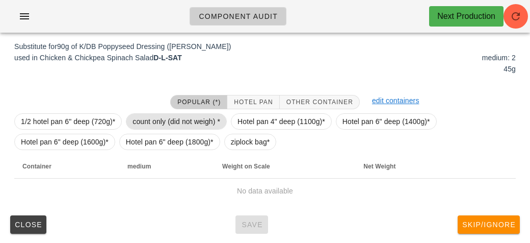
click at [160, 120] on span "count only (did not weigh) *" at bounding box center [177, 121] width 88 height 15
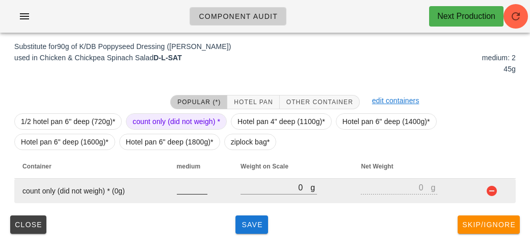
click at [190, 191] on input "number" at bounding box center [192, 186] width 31 height 13
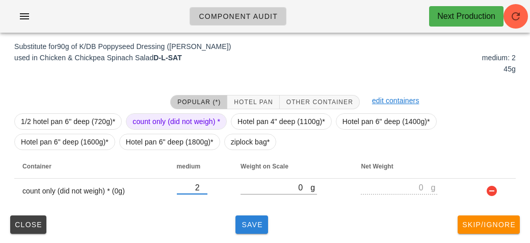
type input "2"
click at [260, 227] on span "Save" at bounding box center [252, 224] width 24 height 8
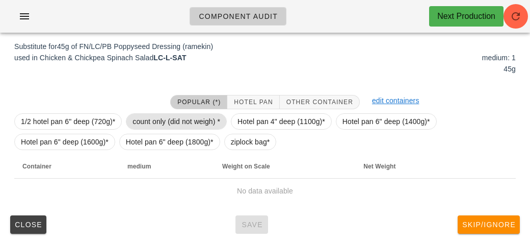
click at [166, 116] on span "count only (did not weigh) *" at bounding box center [177, 121] width 88 height 15
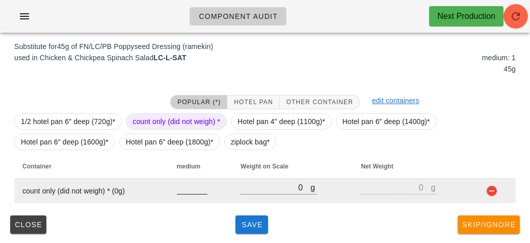
click at [182, 192] on input "number" at bounding box center [192, 186] width 31 height 13
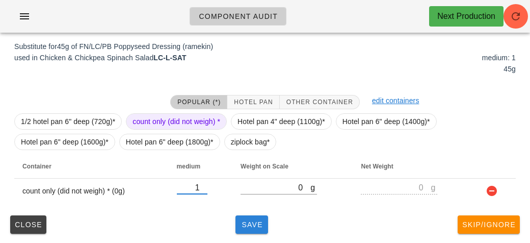
type input "1"
click at [253, 221] on span "Save" at bounding box center [252, 224] width 24 height 8
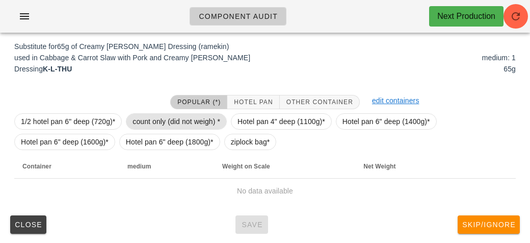
click at [165, 122] on span "count only (did not weigh) *" at bounding box center [177, 121] width 88 height 15
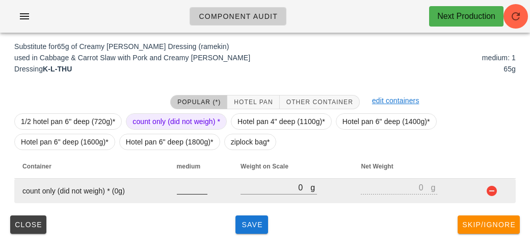
click at [185, 190] on input "number" at bounding box center [192, 186] width 31 height 13
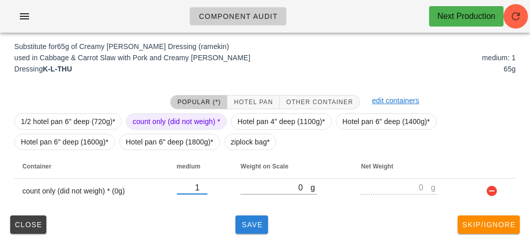
type input "1"
click at [249, 232] on button "Save" at bounding box center [251, 224] width 33 height 18
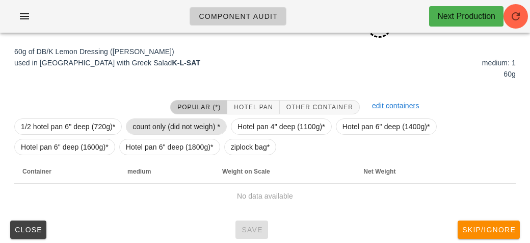
click at [155, 119] on span "count only (did not weigh) *" at bounding box center [177, 126] width 88 height 15
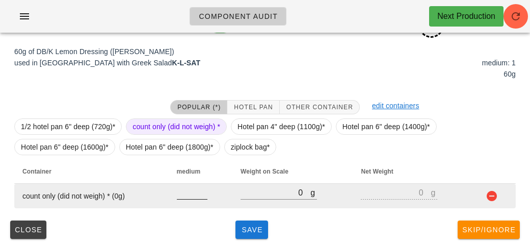
click at [190, 204] on div at bounding box center [192, 204] width 31 height 7
click at [190, 196] on input "number" at bounding box center [192, 192] width 31 height 13
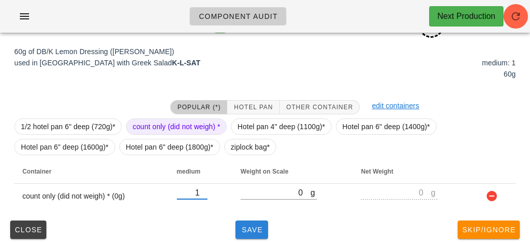
type input "1"
click at [248, 229] on span "Save" at bounding box center [252, 229] width 24 height 8
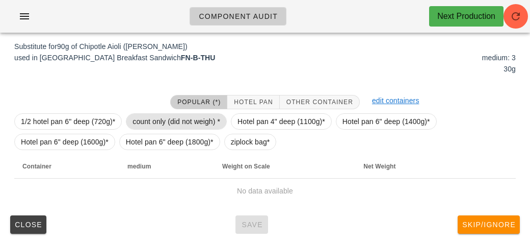
click at [152, 121] on span "count only (did not weigh) *" at bounding box center [177, 121] width 88 height 15
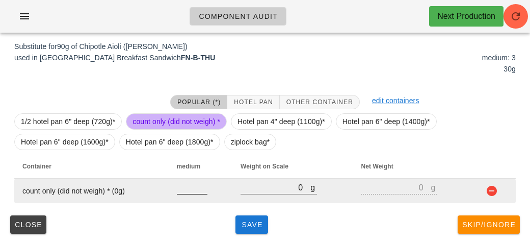
click at [187, 192] on input "number" at bounding box center [192, 186] width 31 height 13
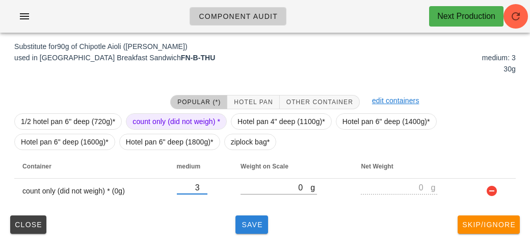
type input "3"
click at [250, 225] on span "Save" at bounding box center [252, 224] width 24 height 8
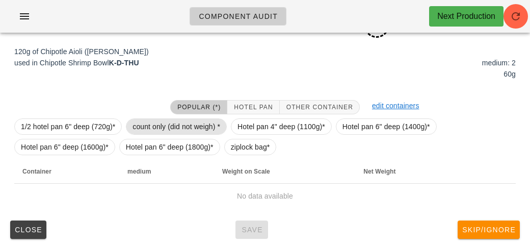
click at [152, 122] on span "count only (did not weigh) *" at bounding box center [177, 126] width 88 height 15
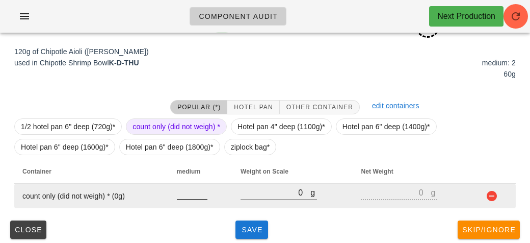
click at [187, 192] on input "number" at bounding box center [192, 192] width 31 height 13
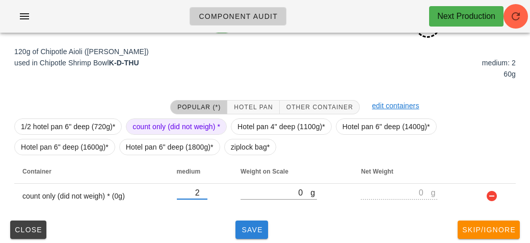
type input "2"
click at [247, 221] on button "Save" at bounding box center [251, 229] width 33 height 18
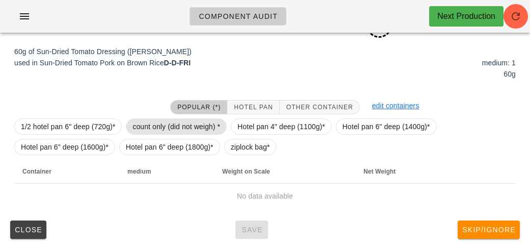
click at [159, 119] on span "count only (did not weigh) *" at bounding box center [177, 126] width 88 height 15
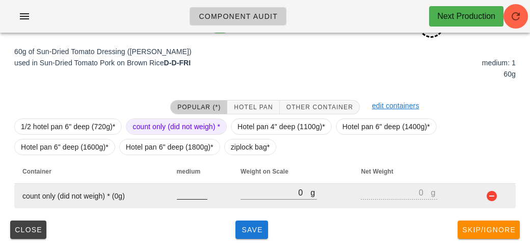
click at [177, 197] on input "number" at bounding box center [192, 192] width 31 height 13
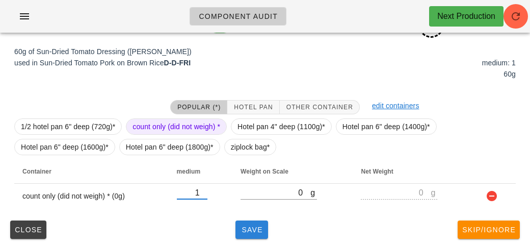
type input "1"
click at [249, 226] on span "Save" at bounding box center [252, 229] width 24 height 8
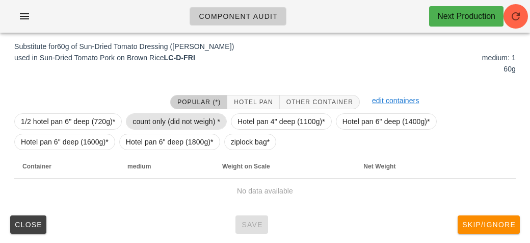
click at [179, 114] on span "count only (did not weigh) *" at bounding box center [177, 121] width 88 height 15
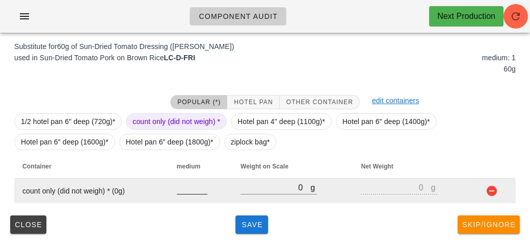
click at [189, 188] on input "number" at bounding box center [192, 186] width 31 height 13
type input "1"
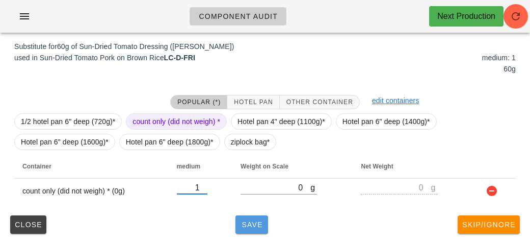
click at [249, 220] on span "Save" at bounding box center [252, 224] width 24 height 8
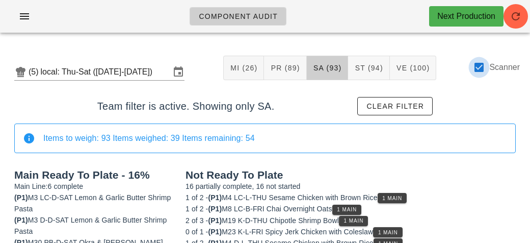
click at [482, 68] on div at bounding box center [478, 67] width 17 height 17
checkbox input "false"
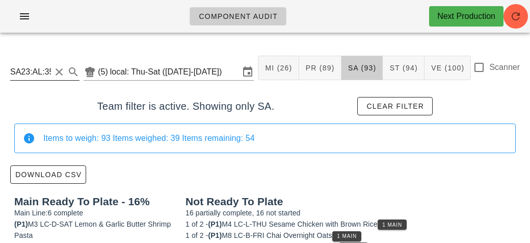
click at [38, 69] on input "SA23:AL:35223:ship" at bounding box center [30, 72] width 41 height 16
click at [51, 71] on input "L:35223:ship" at bounding box center [30, 72] width 41 height 16
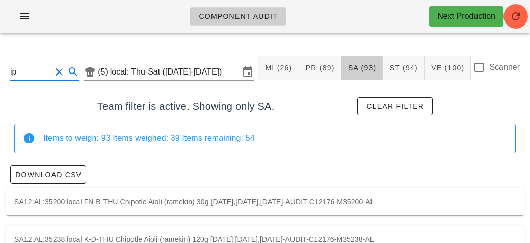
click at [27, 73] on input "ip" at bounding box center [30, 72] width 41 height 16
type input "i"
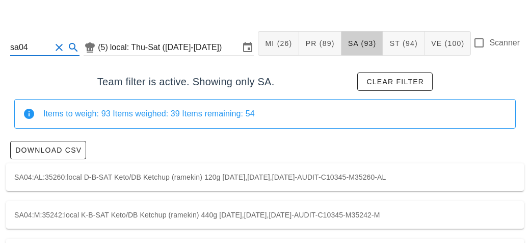
scroll to position [63, 0]
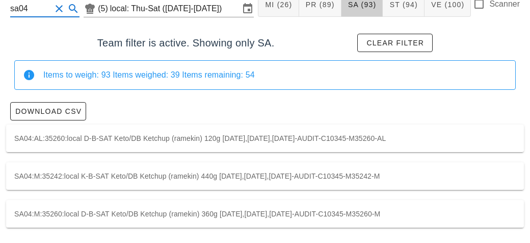
click at [115, 135] on div "SA04:AL:35260:local D-B-SAT Keto/DB Ketchup (ramekin) 120g [DATE],[DATE],[DATE]…" at bounding box center [265, 138] width 518 height 28
type input "SA04:AL:35260:local"
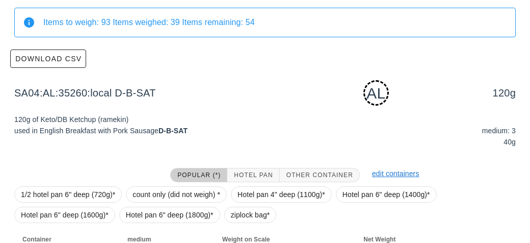
scroll to position [189, 0]
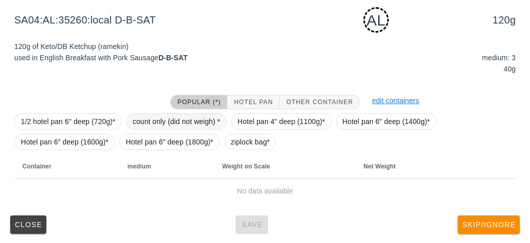
click at [159, 116] on span "count only (did not weigh) *" at bounding box center [177, 121] width 88 height 15
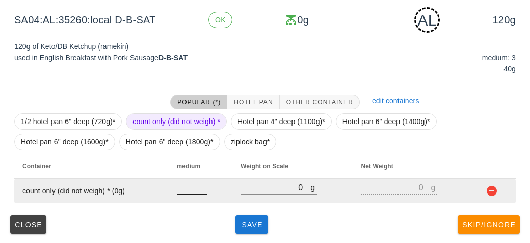
click at [180, 187] on input "number" at bounding box center [192, 186] width 31 height 13
type input "3"
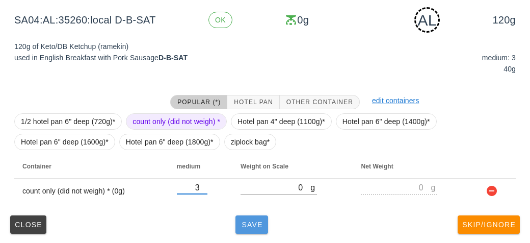
click at [245, 221] on span "Save" at bounding box center [252, 224] width 24 height 8
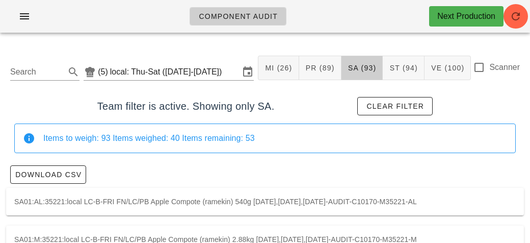
click at [488, 61] on div "Scanner" at bounding box center [496, 67] width 47 height 12
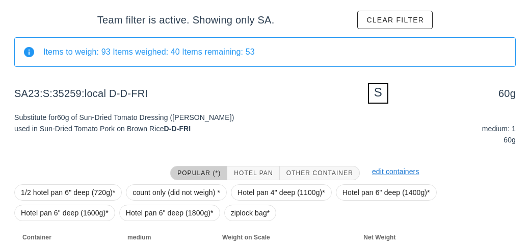
scroll to position [157, 0]
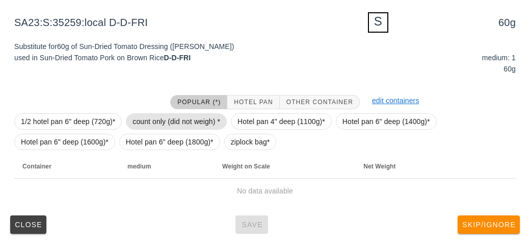
click at [166, 114] on span "count only (did not weigh) *" at bounding box center [177, 121] width 88 height 15
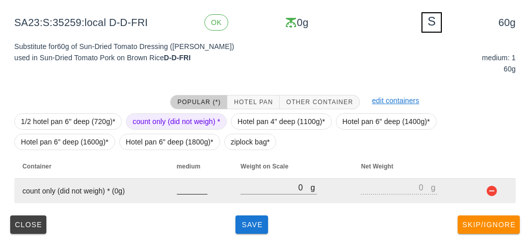
click at [192, 191] on input "number" at bounding box center [192, 186] width 31 height 13
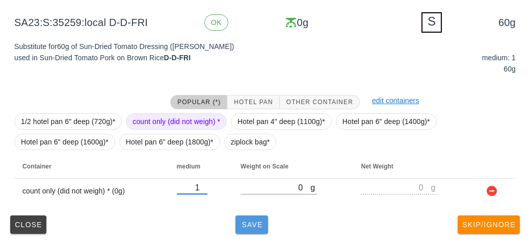
click at [247, 229] on button "Save" at bounding box center [251, 224] width 33 height 18
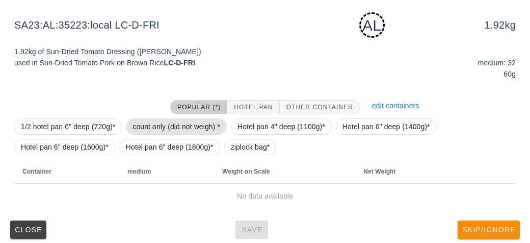
click at [136, 125] on span "count only (did not weigh) *" at bounding box center [177, 126] width 88 height 15
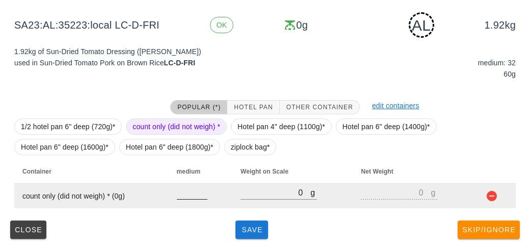
click at [189, 192] on input "number" at bounding box center [192, 192] width 31 height 13
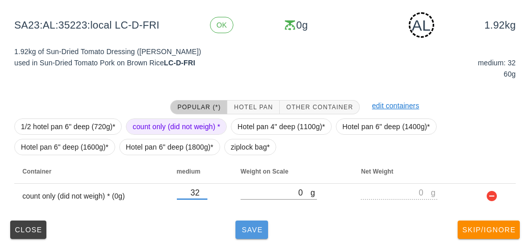
click at [254, 222] on button "Save" at bounding box center [251, 229] width 33 height 18
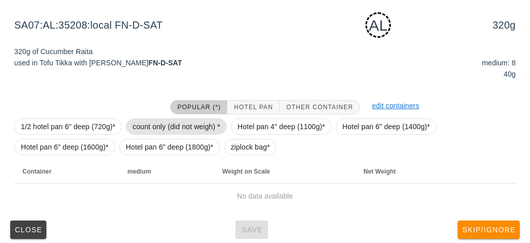
click at [159, 127] on span "count only (did not weigh) *" at bounding box center [177, 126] width 88 height 15
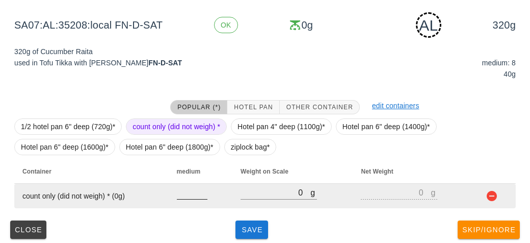
click at [188, 190] on input "number" at bounding box center [192, 192] width 31 height 13
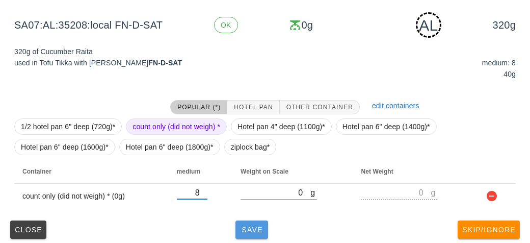
click at [248, 228] on span "Save" at bounding box center [252, 229] width 24 height 8
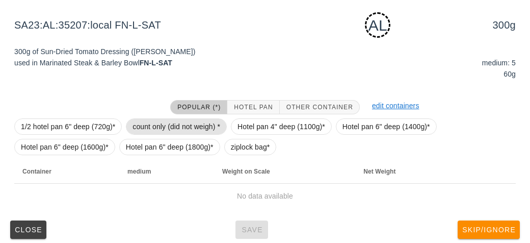
click at [150, 127] on span "count only (did not weigh) *" at bounding box center [177, 126] width 88 height 15
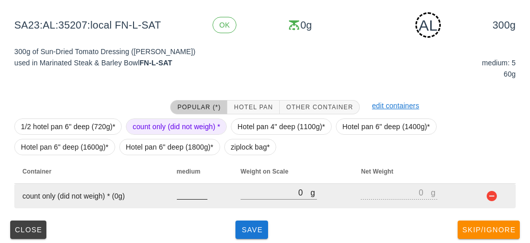
click at [177, 194] on input "number" at bounding box center [192, 192] width 31 height 13
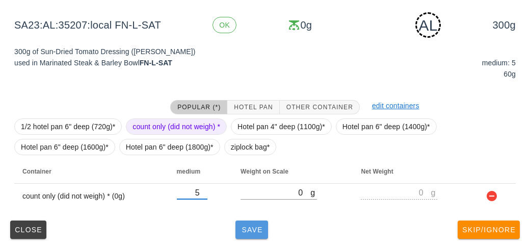
click at [250, 233] on button "Save" at bounding box center [251, 229] width 33 height 18
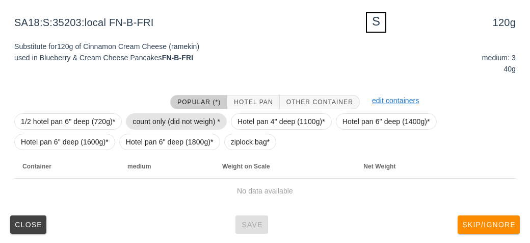
click at [160, 116] on span "count only (did not weigh) *" at bounding box center [177, 121] width 88 height 15
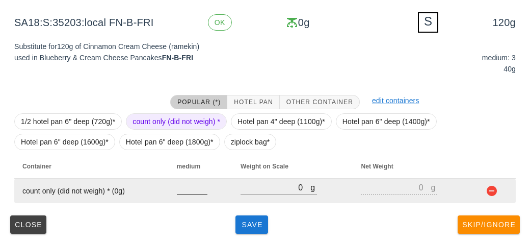
click at [186, 191] on input "number" at bounding box center [192, 186] width 31 height 13
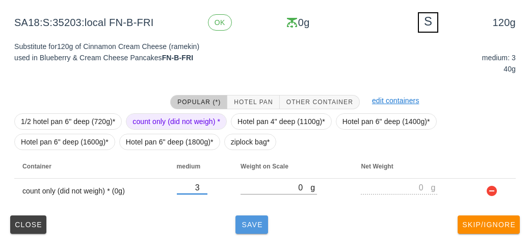
click at [244, 225] on span "Save" at bounding box center [252, 224] width 24 height 8
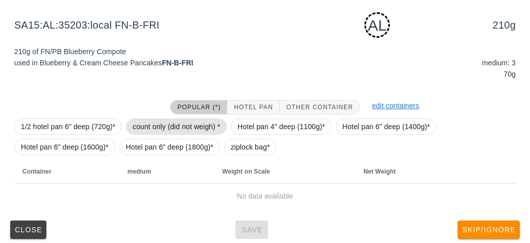
click at [153, 126] on span "count only (did not weigh) *" at bounding box center [177, 126] width 88 height 15
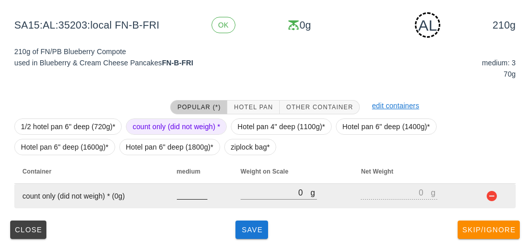
click at [187, 194] on input "number" at bounding box center [192, 192] width 31 height 13
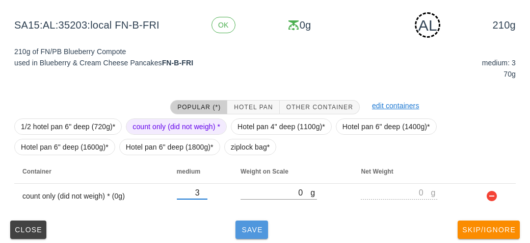
click at [240, 225] on span "Save" at bounding box center [252, 229] width 24 height 8
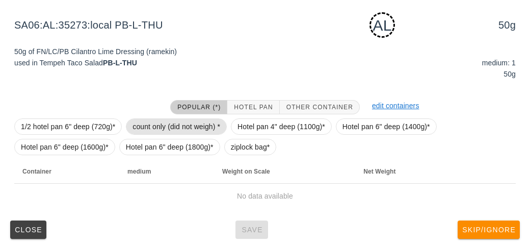
click at [149, 130] on span "count only (did not weigh) *" at bounding box center [177, 126] width 88 height 15
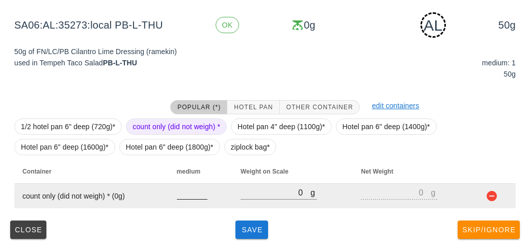
click at [185, 194] on input "number" at bounding box center [192, 192] width 31 height 13
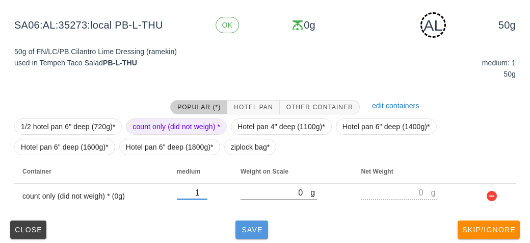
click at [247, 231] on span "Save" at bounding box center [252, 229] width 24 height 8
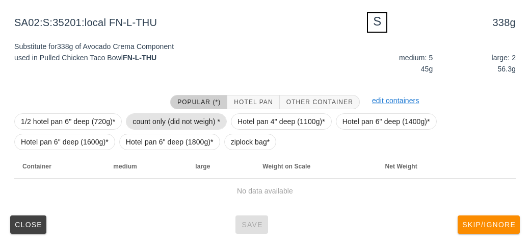
click at [153, 117] on span "count only (did not weigh) *" at bounding box center [177, 121] width 88 height 15
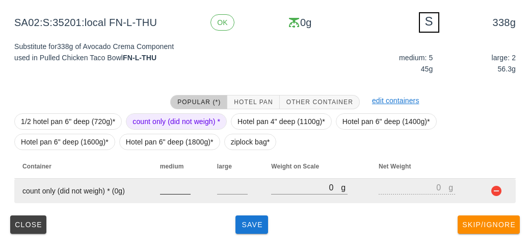
click at [168, 184] on input "number" at bounding box center [175, 186] width 31 height 13
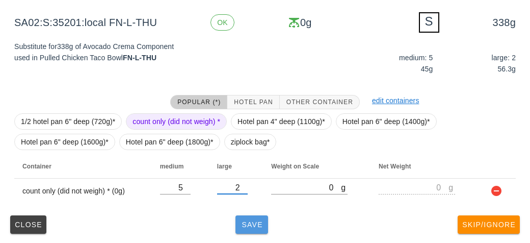
click at [249, 226] on span "Save" at bounding box center [252, 224] width 24 height 8
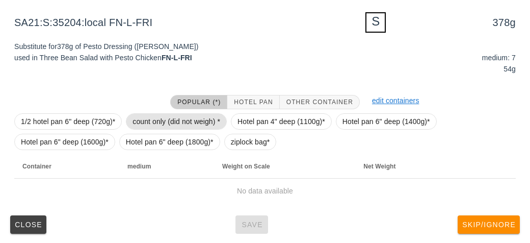
click at [159, 117] on span "count only (did not weigh) *" at bounding box center [177, 121] width 88 height 15
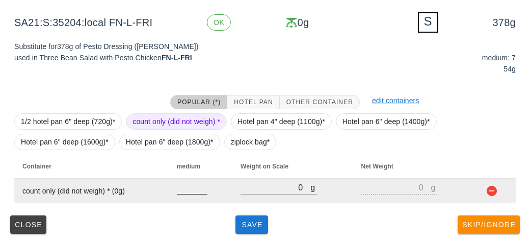
click at [188, 198] on div at bounding box center [192, 199] width 31 height 7
click at [185, 185] on input "number" at bounding box center [192, 186] width 31 height 13
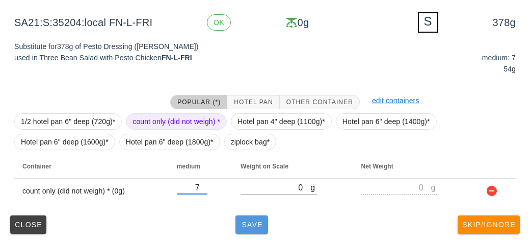
click at [249, 227] on span "Save" at bounding box center [252, 224] width 24 height 8
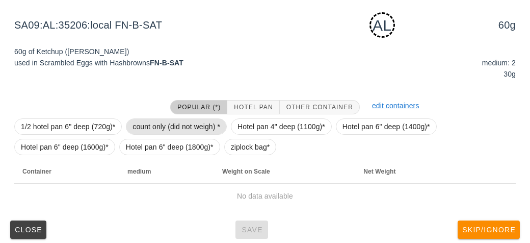
click at [150, 120] on span "count only (did not weigh) *" at bounding box center [177, 126] width 88 height 15
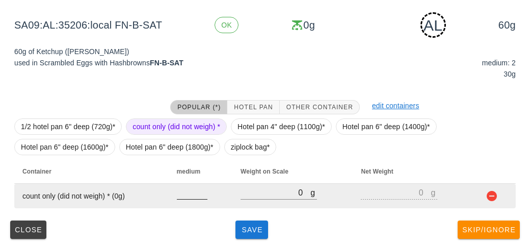
click at [185, 190] on input "number" at bounding box center [192, 192] width 31 height 13
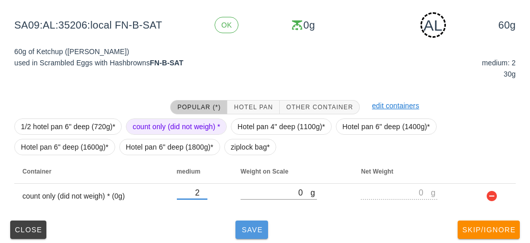
click at [243, 225] on span "Save" at bounding box center [252, 229] width 24 height 8
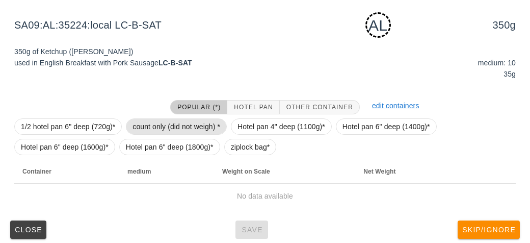
click at [152, 120] on span "count only (did not weigh) *" at bounding box center [177, 126] width 88 height 15
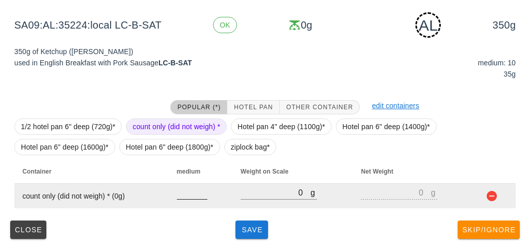
click at [179, 189] on input "number" at bounding box center [192, 192] width 31 height 13
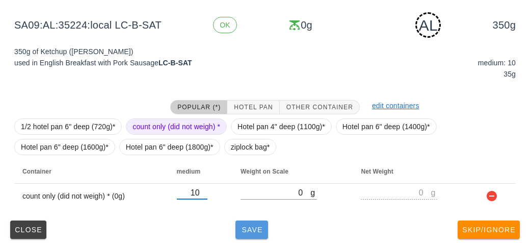
click at [251, 228] on span "Save" at bounding box center [252, 229] width 24 height 8
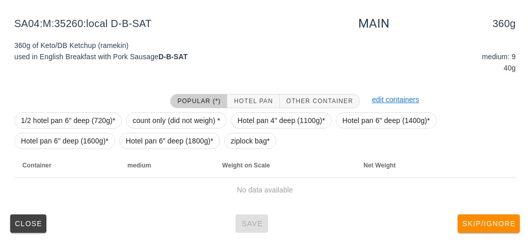
scroll to position [153, 0]
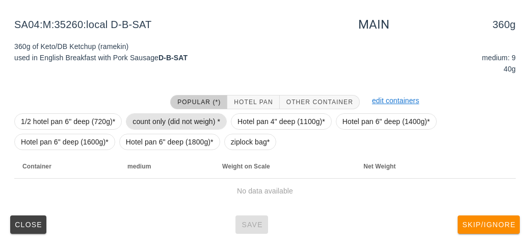
click at [145, 122] on span "count only (did not weigh) *" at bounding box center [177, 121] width 88 height 15
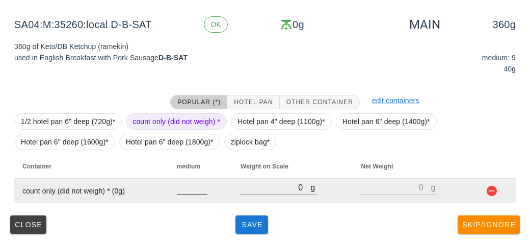
click at [180, 191] on input "number" at bounding box center [192, 186] width 31 height 13
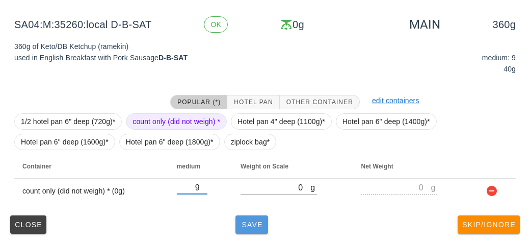
click at [244, 228] on button "Save" at bounding box center [251, 224] width 33 height 18
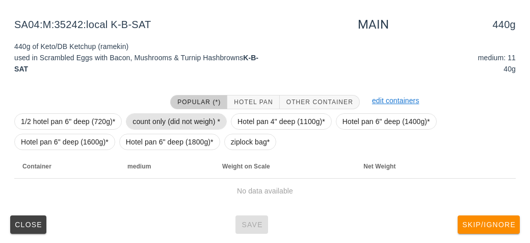
click at [153, 114] on span "count only (did not weigh) *" at bounding box center [177, 121] width 88 height 15
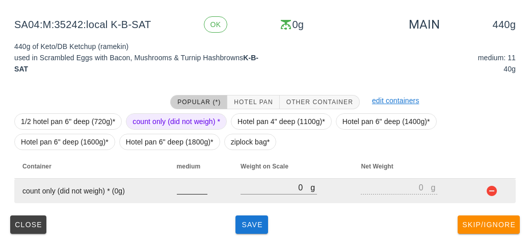
click at [188, 192] on input "number" at bounding box center [192, 186] width 31 height 13
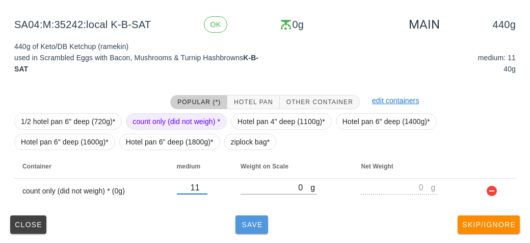
click at [252, 224] on span "Save" at bounding box center [252, 224] width 24 height 8
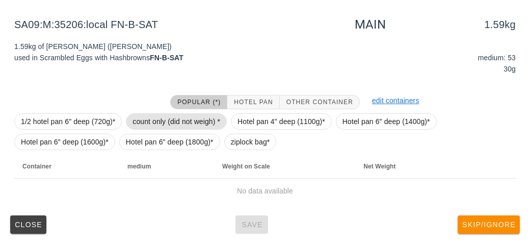
click at [151, 115] on span "count only (did not weigh) *" at bounding box center [177, 121] width 88 height 15
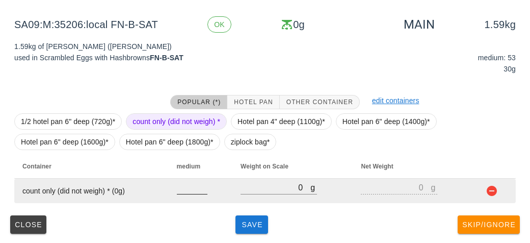
click at [188, 191] on input "number" at bounding box center [192, 186] width 31 height 13
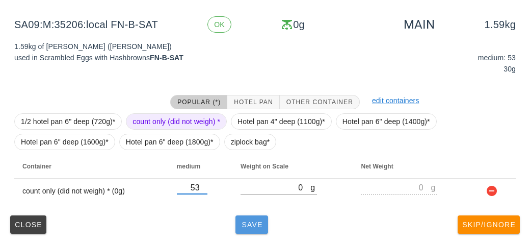
click at [249, 231] on button "Save" at bounding box center [251, 224] width 33 height 18
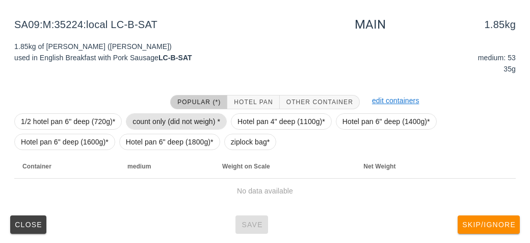
click at [159, 122] on span "count only (did not weigh) *" at bounding box center [177, 121] width 88 height 15
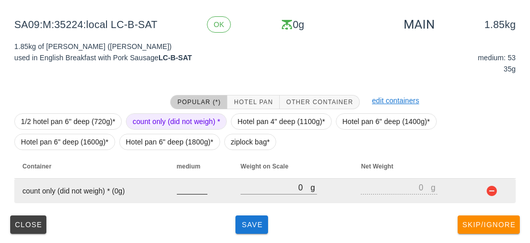
click at [192, 189] on input "number" at bounding box center [192, 186] width 31 height 13
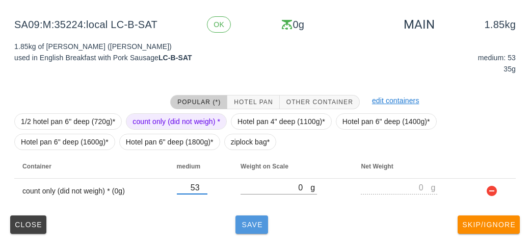
click at [248, 227] on span "Save" at bounding box center [252, 224] width 24 height 8
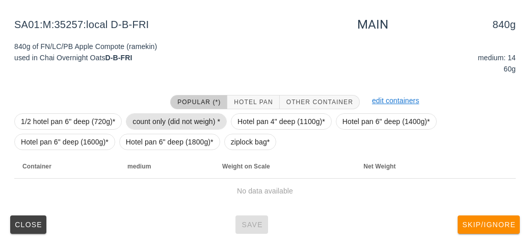
click at [144, 121] on span "count only (did not weigh) *" at bounding box center [177, 121] width 88 height 15
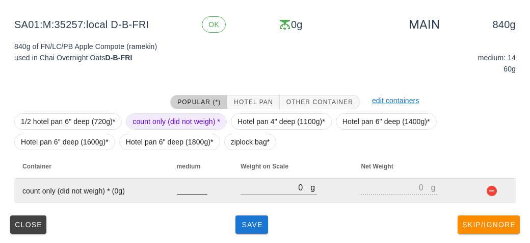
click at [182, 190] on input "number" at bounding box center [192, 186] width 31 height 13
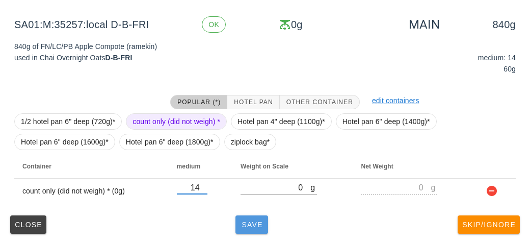
click at [248, 231] on button "Save" at bounding box center [251, 224] width 33 height 18
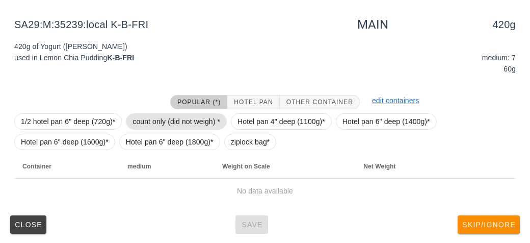
click at [157, 115] on span "count only (did not weigh) *" at bounding box center [177, 121] width 88 height 15
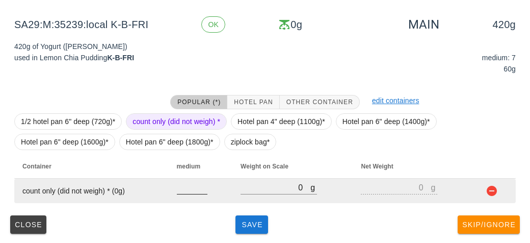
click at [192, 191] on input "number" at bounding box center [192, 186] width 31 height 13
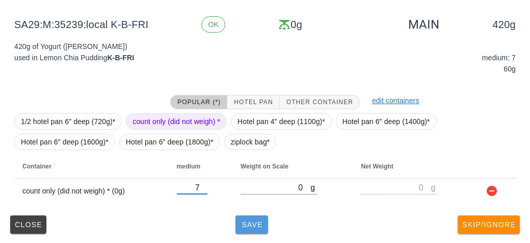
click at [251, 222] on span "Save" at bounding box center [252, 224] width 24 height 8
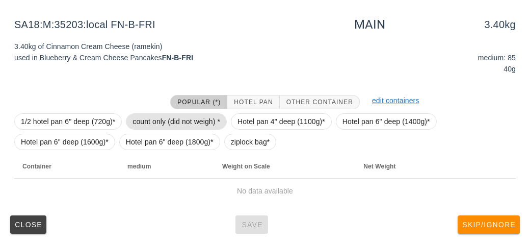
click at [142, 121] on span "count only (did not weigh) *" at bounding box center [177, 121] width 88 height 15
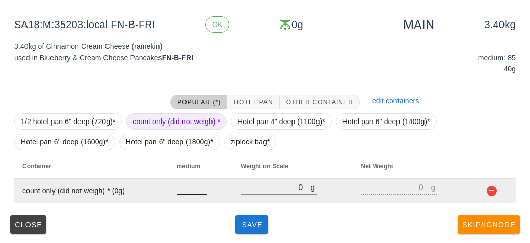
click at [185, 192] on input "number" at bounding box center [192, 186] width 31 height 13
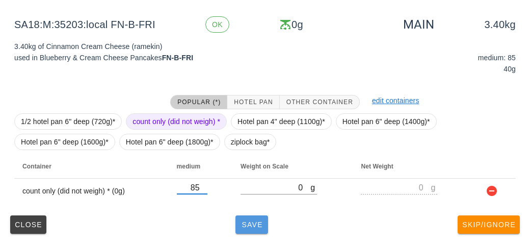
click at [255, 227] on span "Save" at bounding box center [252, 224] width 24 height 8
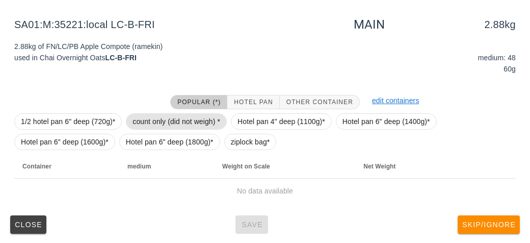
click at [145, 122] on span "count only (did not weigh) *" at bounding box center [177, 121] width 88 height 15
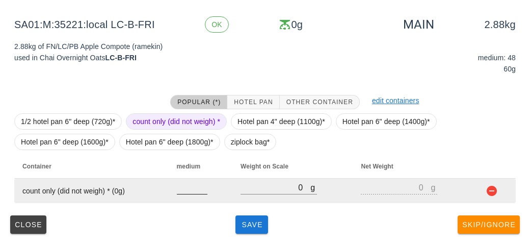
click at [180, 190] on input "number" at bounding box center [192, 186] width 31 height 13
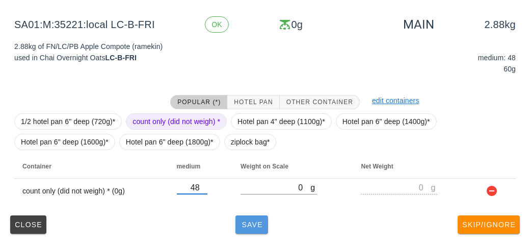
click at [245, 231] on button "Save" at bounding box center [251, 224] width 33 height 18
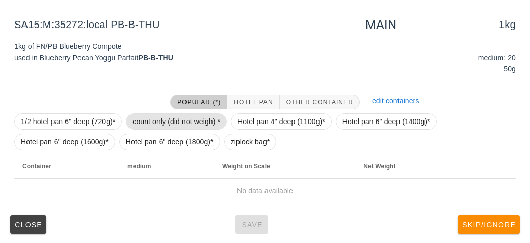
click at [141, 114] on span "count only (did not weigh) *" at bounding box center [177, 121] width 88 height 15
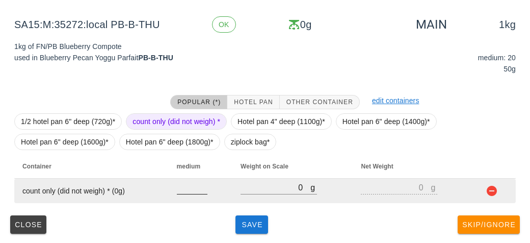
click at [177, 183] on input "number" at bounding box center [192, 186] width 31 height 13
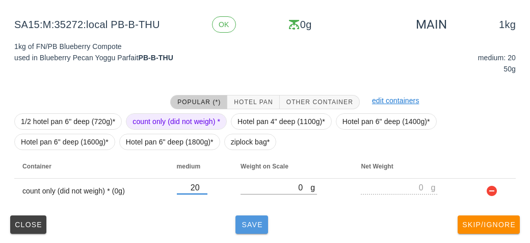
click at [260, 223] on span "Save" at bounding box center [252, 224] width 24 height 8
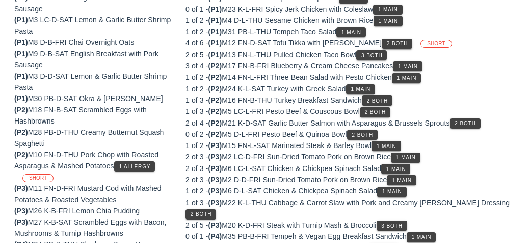
scroll to position [243, 0]
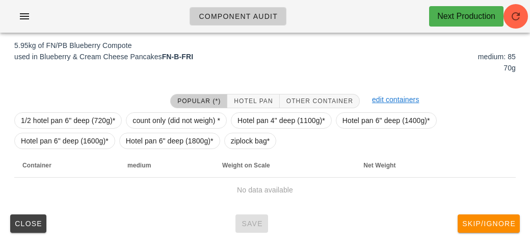
scroll to position [153, 0]
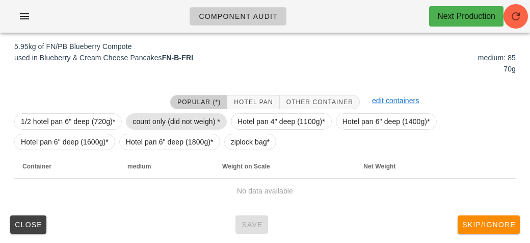
click at [136, 123] on span "count only (did not weigh) *" at bounding box center [177, 121] width 88 height 15
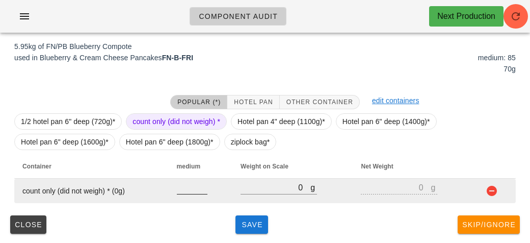
click at [179, 191] on input "number" at bounding box center [192, 186] width 31 height 13
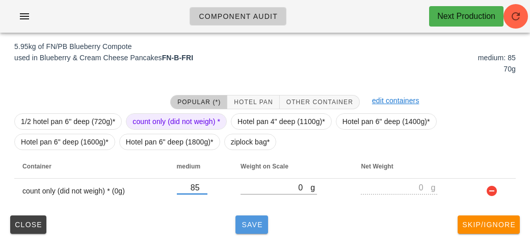
click at [266, 229] on button "Save" at bounding box center [251, 224] width 33 height 18
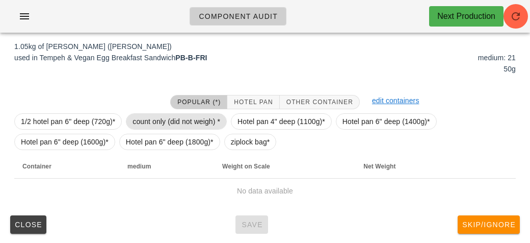
click at [151, 120] on span "count only (did not weigh) *" at bounding box center [177, 121] width 88 height 15
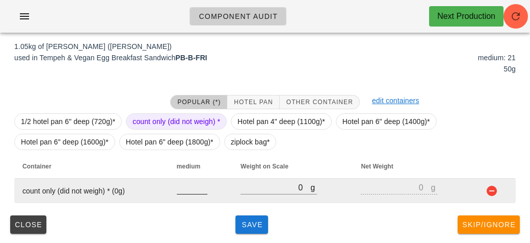
click at [183, 188] on input "number" at bounding box center [192, 186] width 31 height 13
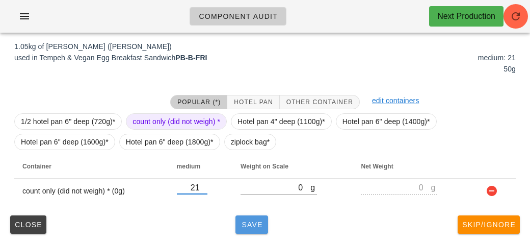
click at [258, 229] on button "Save" at bounding box center [251, 224] width 33 height 18
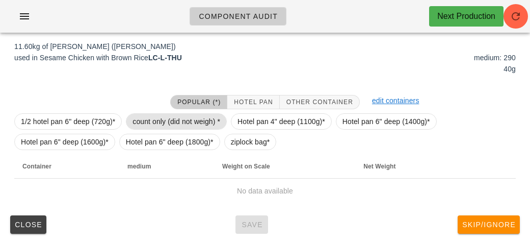
click at [144, 122] on span "count only (did not weigh) *" at bounding box center [177, 121] width 88 height 15
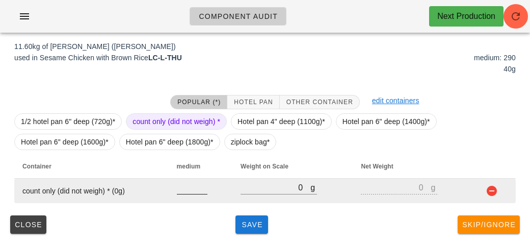
click at [182, 190] on input "number" at bounding box center [192, 186] width 31 height 13
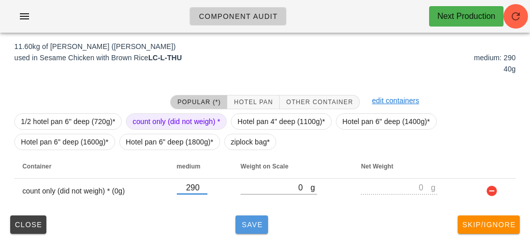
click at [259, 231] on button "Save" at bounding box center [251, 224] width 33 height 18
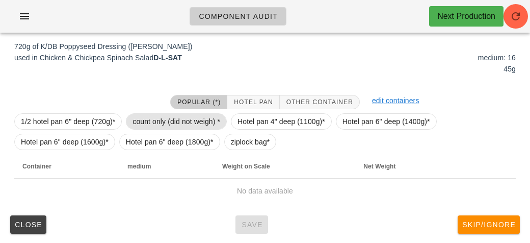
click at [143, 118] on span "count only (did not weigh) *" at bounding box center [177, 121] width 88 height 15
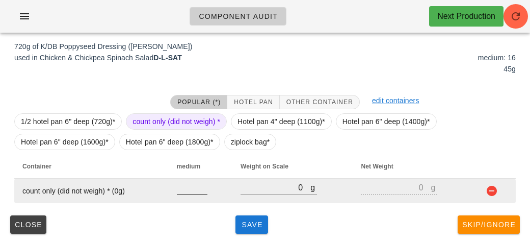
click at [183, 191] on input "number" at bounding box center [192, 186] width 31 height 13
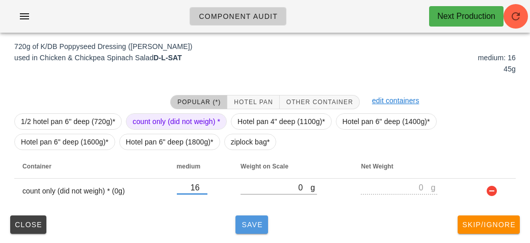
click at [254, 223] on span "Save" at bounding box center [252, 224] width 24 height 8
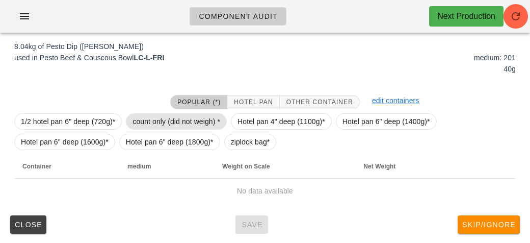
click at [145, 114] on span "count only (did not weigh) *" at bounding box center [177, 121] width 88 height 15
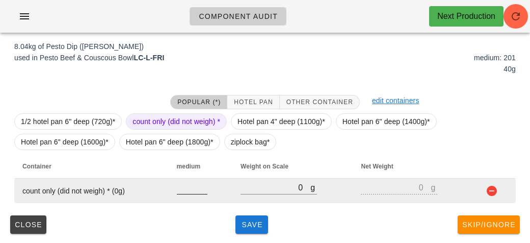
click at [186, 191] on input "number" at bounding box center [192, 186] width 31 height 13
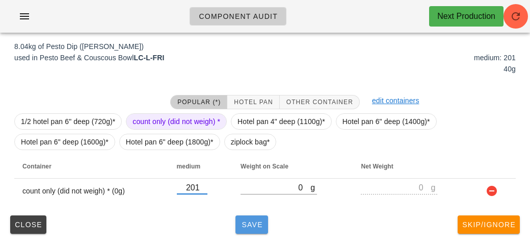
click at [241, 217] on button "Save" at bounding box center [251, 224] width 33 height 18
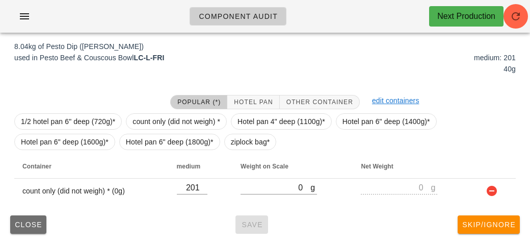
click at [16, 223] on span "Close" at bounding box center [28, 224] width 28 height 8
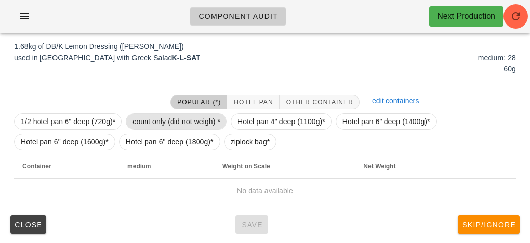
click at [139, 115] on span "count only (did not weigh) *" at bounding box center [177, 121] width 88 height 15
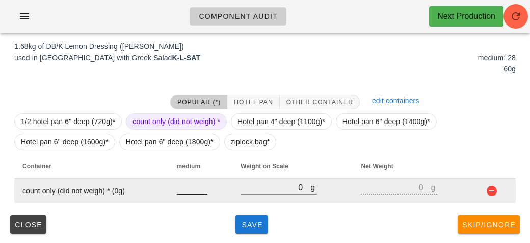
click at [177, 188] on input "number" at bounding box center [192, 186] width 31 height 13
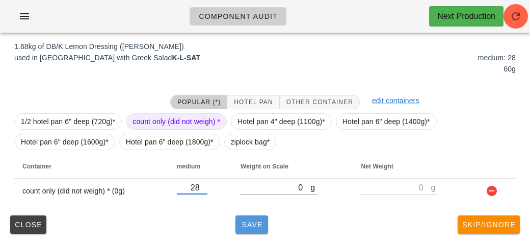
click at [247, 222] on span "Save" at bounding box center [252, 224] width 24 height 8
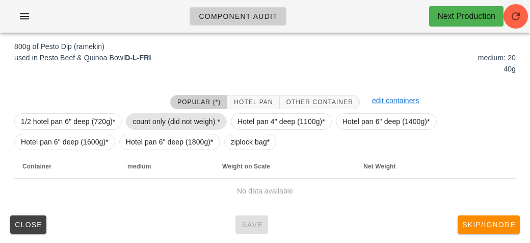
click at [156, 115] on span "count only (did not weigh) *" at bounding box center [177, 121] width 88 height 15
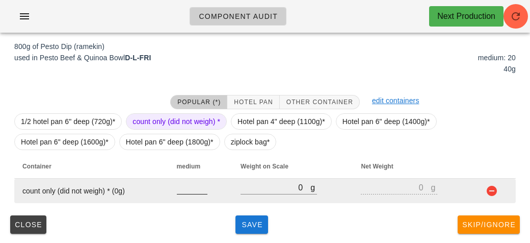
click at [193, 191] on input "number" at bounding box center [192, 186] width 31 height 13
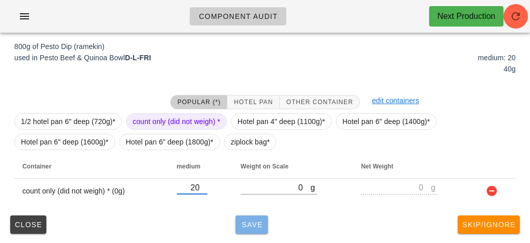
click at [261, 231] on button "Save" at bounding box center [251, 224] width 33 height 18
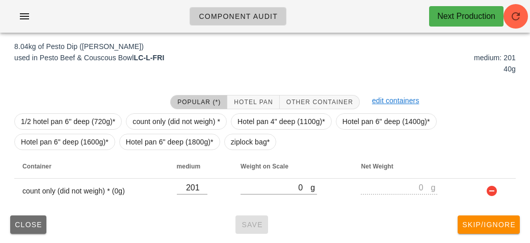
click at [17, 221] on span "Close" at bounding box center [28, 224] width 28 height 8
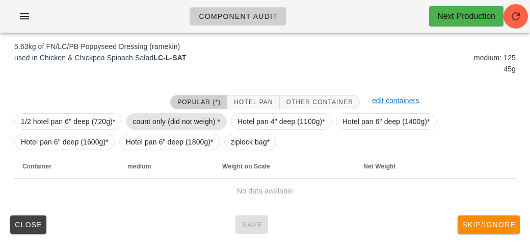
click at [133, 120] on span "count only (did not weigh) *" at bounding box center [177, 121] width 88 height 15
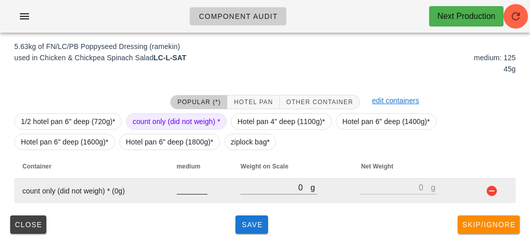
click at [190, 190] on input "number" at bounding box center [192, 186] width 31 height 13
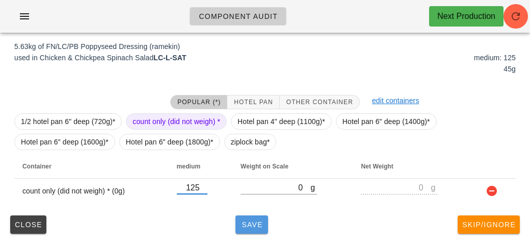
click at [252, 230] on button "Save" at bounding box center [251, 224] width 33 height 18
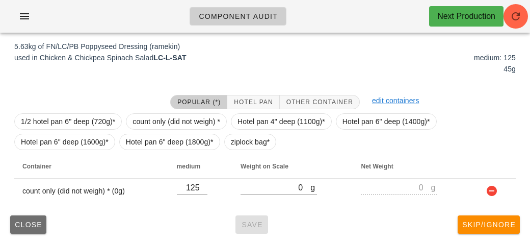
click at [17, 223] on span "Close" at bounding box center [28, 224] width 28 height 8
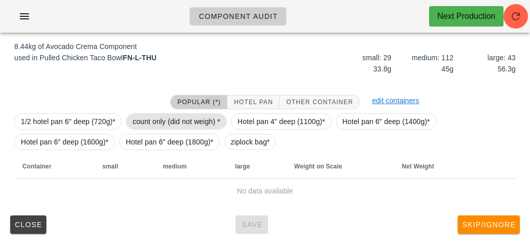
click at [159, 124] on span "count only (did not weigh) *" at bounding box center [177, 121] width 88 height 15
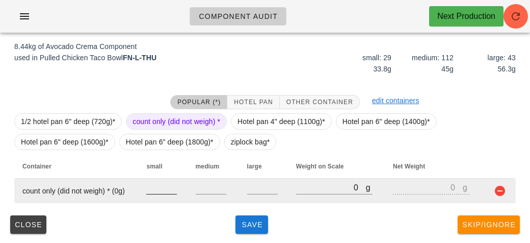
click at [151, 187] on input "number" at bounding box center [161, 186] width 31 height 13
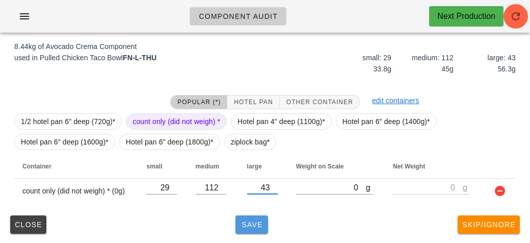
click at [248, 224] on span "Save" at bounding box center [252, 224] width 24 height 8
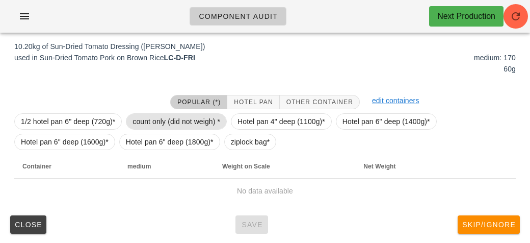
click at [158, 116] on span "count only (did not weigh) *" at bounding box center [177, 121] width 88 height 15
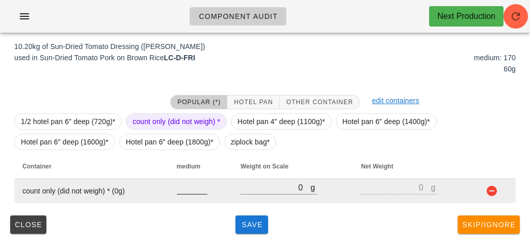
click at [183, 190] on input "number" at bounding box center [192, 186] width 31 height 13
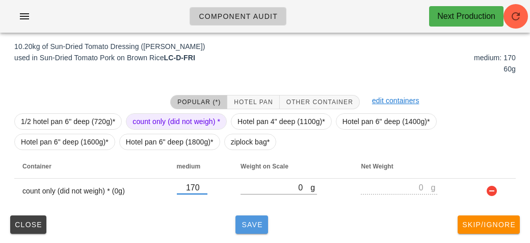
click at [251, 226] on span "Save" at bounding box center [252, 224] width 24 height 8
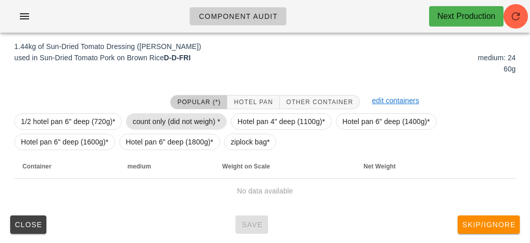
click at [144, 116] on span "count only (did not weigh) *" at bounding box center [177, 121] width 88 height 15
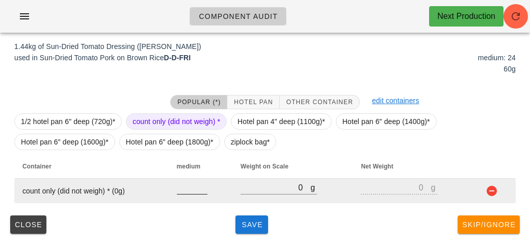
click at [178, 189] on input "number" at bounding box center [192, 186] width 31 height 13
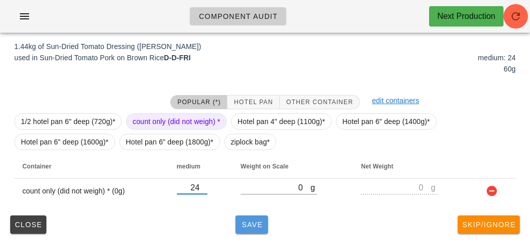
click at [254, 231] on button "Save" at bounding box center [251, 224] width 33 height 18
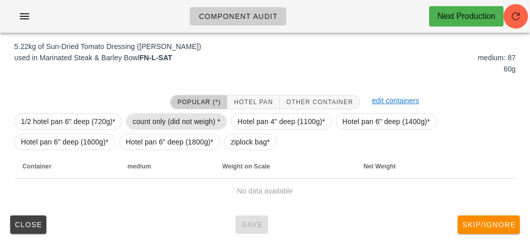
click at [151, 114] on span "count only (did not weigh) *" at bounding box center [177, 121] width 88 height 15
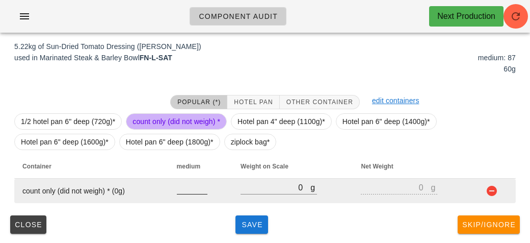
click at [191, 190] on input "number" at bounding box center [192, 186] width 31 height 13
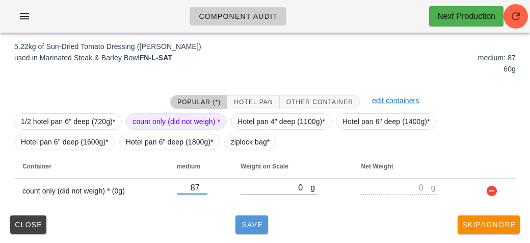
click at [250, 227] on button "Save" at bounding box center [251, 224] width 33 height 18
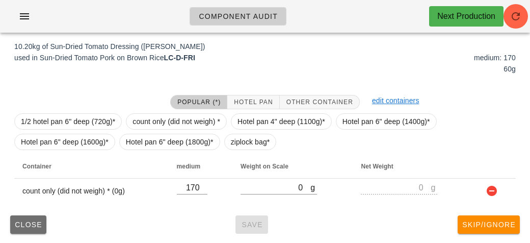
click at [20, 220] on span "Close" at bounding box center [28, 224] width 28 height 8
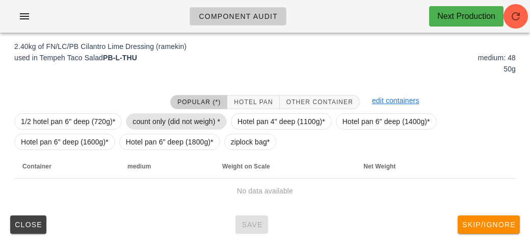
click at [151, 115] on span "count only (did not weigh) *" at bounding box center [177, 121] width 88 height 15
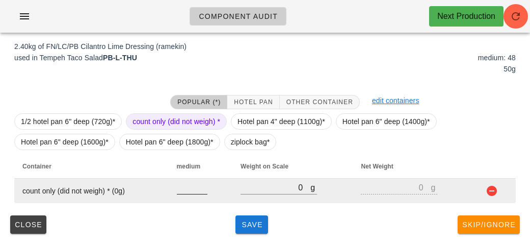
click at [189, 190] on input "number" at bounding box center [192, 186] width 31 height 13
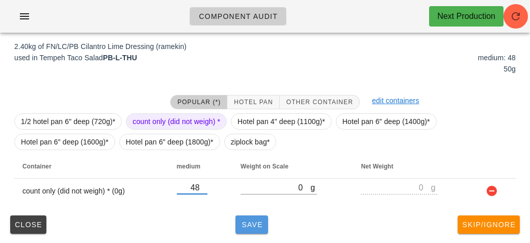
click at [250, 229] on button "Save" at bounding box center [251, 224] width 33 height 18
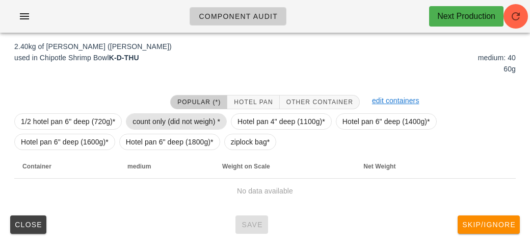
click at [146, 120] on span "count only (did not weigh) *" at bounding box center [177, 121] width 88 height 15
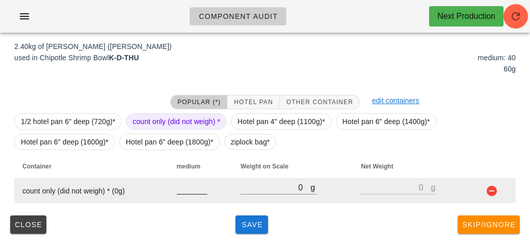
click at [180, 190] on input "number" at bounding box center [192, 186] width 31 height 13
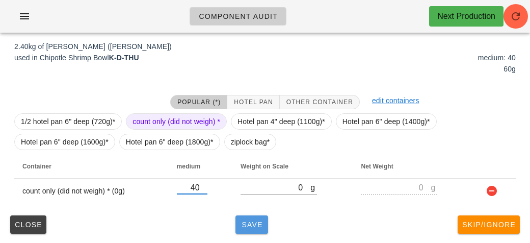
click at [250, 227] on span "Save" at bounding box center [252, 224] width 24 height 8
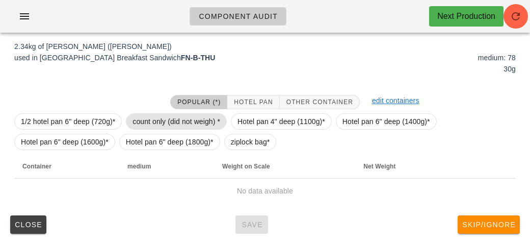
click at [151, 123] on span "count only (did not weigh) *" at bounding box center [177, 121] width 88 height 15
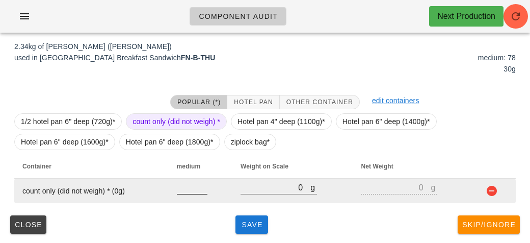
click at [190, 190] on input "number" at bounding box center [192, 186] width 31 height 13
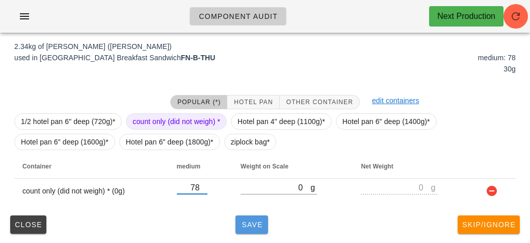
click at [267, 221] on button "Save" at bounding box center [251, 224] width 33 height 18
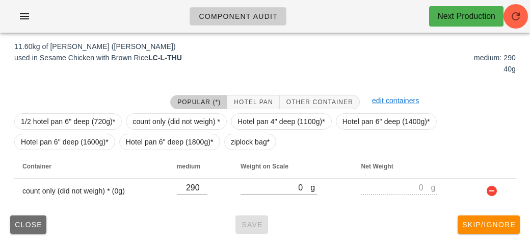
click at [20, 223] on span "Close" at bounding box center [28, 224] width 28 height 8
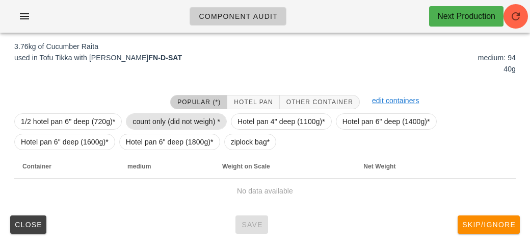
click at [156, 126] on span "count only (did not weigh) *" at bounding box center [177, 121] width 88 height 15
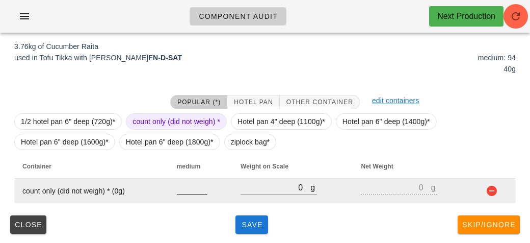
click at [192, 191] on input "number" at bounding box center [192, 186] width 31 height 13
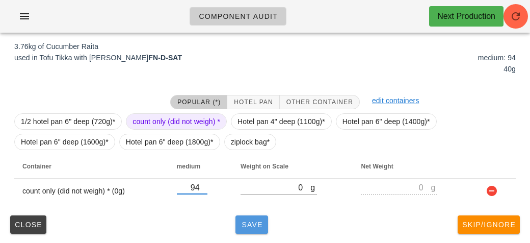
click at [242, 222] on span "Save" at bounding box center [252, 224] width 24 height 8
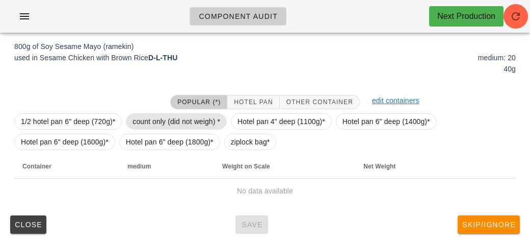
click at [133, 120] on span "count only (did not weigh) *" at bounding box center [177, 121] width 88 height 15
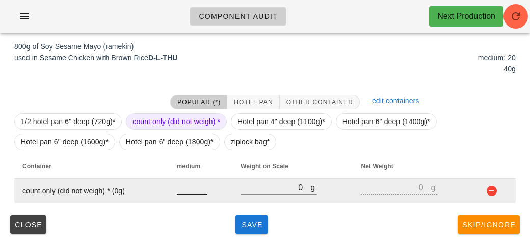
click at [191, 189] on input "number" at bounding box center [192, 186] width 31 height 13
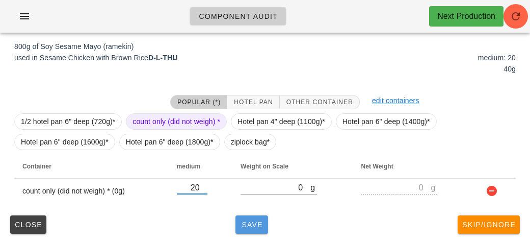
click at [245, 227] on span "Save" at bounding box center [252, 224] width 24 height 8
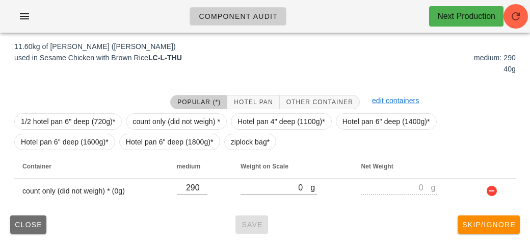
click at [23, 224] on span "Close" at bounding box center [28, 224] width 28 height 8
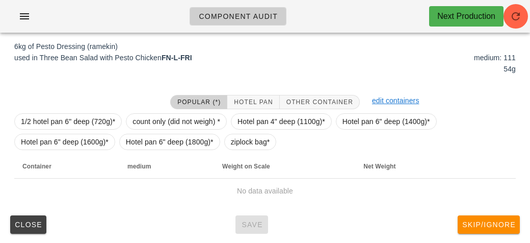
click at [174, 106] on button "Popular (*)" at bounding box center [198, 102] width 57 height 14
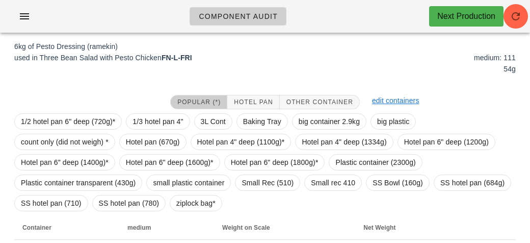
click at [189, 96] on button "Popular (*)" at bounding box center [198, 102] width 57 height 14
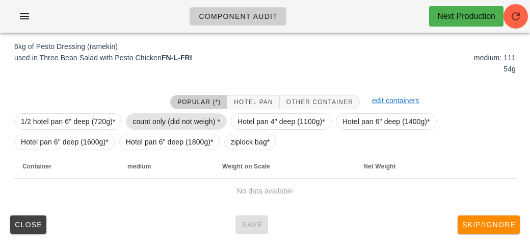
click at [172, 117] on span "count only (did not weigh) *" at bounding box center [177, 121] width 88 height 15
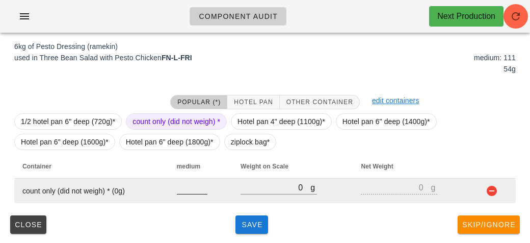
click at [182, 184] on input "number" at bounding box center [192, 186] width 31 height 13
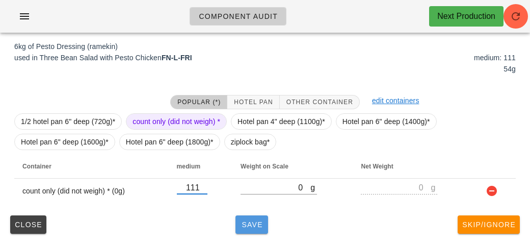
click at [237, 226] on button "Save" at bounding box center [251, 224] width 33 height 18
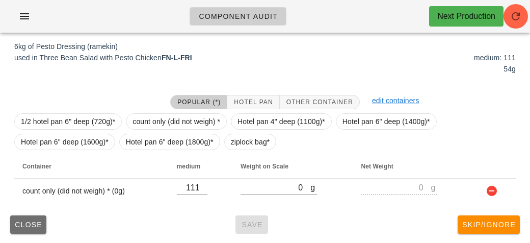
click at [18, 220] on span "Close" at bounding box center [28, 224] width 28 height 8
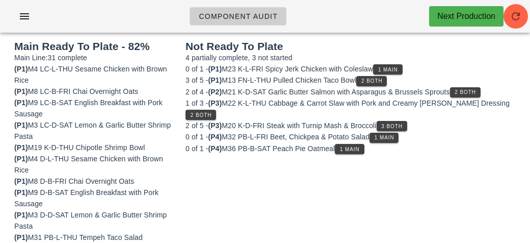
scroll to position [125, 0]
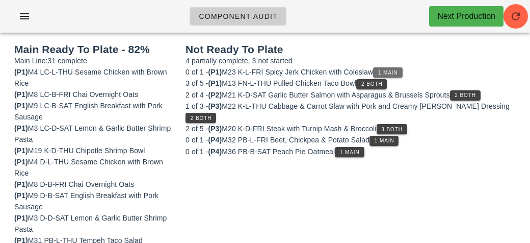
click at [398, 72] on span "1 Main" at bounding box center [388, 73] width 20 height 6
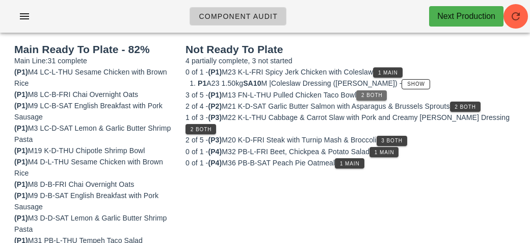
click at [376, 94] on span "2 Both" at bounding box center [371, 95] width 21 height 6
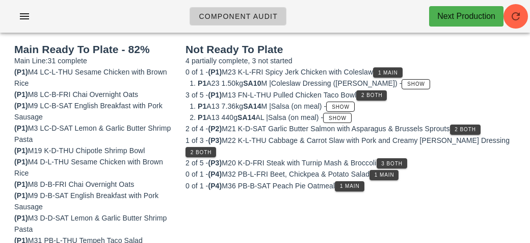
click at [462, 121] on li "P1 A13 440g SA14 AL | Salsa (on meal) - Show" at bounding box center [357, 117] width 318 height 11
click at [465, 128] on span "2 Both" at bounding box center [464, 129] width 21 height 6
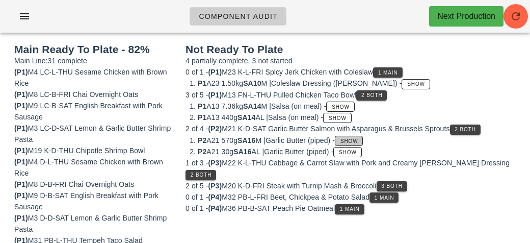
click at [363, 137] on button "Show" at bounding box center [349, 141] width 28 height 10
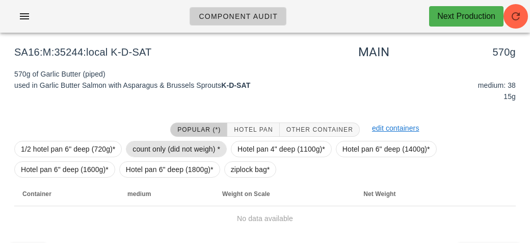
click at [214, 145] on span "count only (did not weigh) *" at bounding box center [177, 148] width 88 height 15
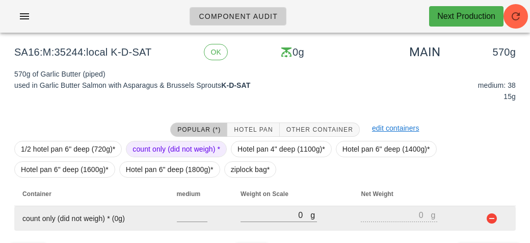
click at [196, 206] on td at bounding box center [201, 218] width 64 height 24
click at [195, 211] on input "number" at bounding box center [192, 214] width 31 height 13
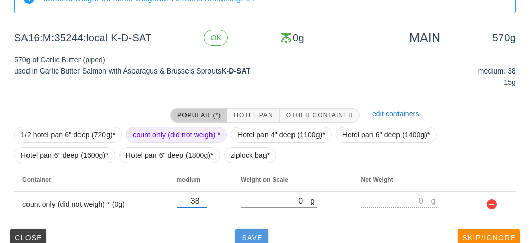
click at [257, 239] on span "Save" at bounding box center [252, 237] width 24 height 8
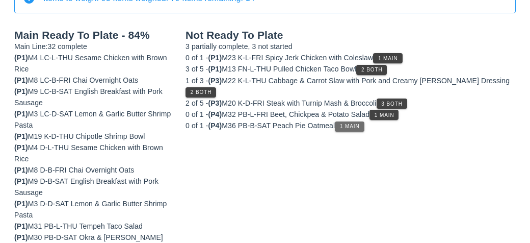
click at [343, 121] on button "1 Main" at bounding box center [349, 126] width 29 height 10
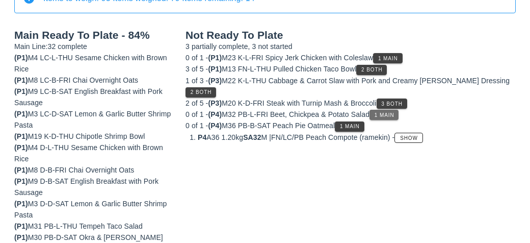
click at [376, 110] on button "1 Main" at bounding box center [384, 115] width 29 height 10
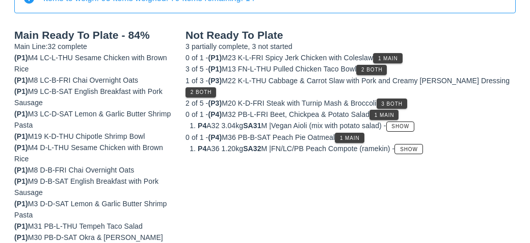
click at [385, 83] on div "1 of 3 - (P3) M22 K-L-THU Cabbage & Carrot Slaw with Pork and Creamy [PERSON_NA…" at bounding box center [351, 86] width 330 height 22
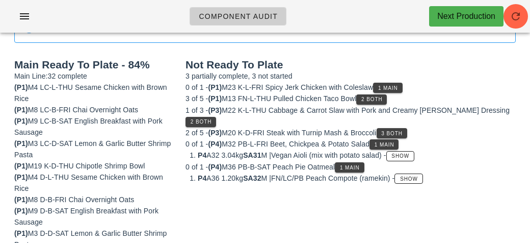
scroll to position [109, 0]
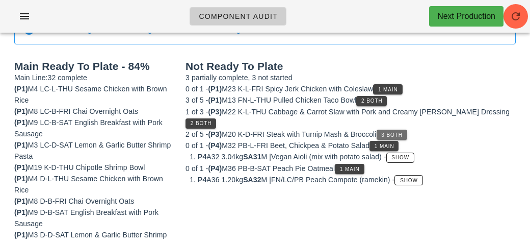
click at [391, 129] on button "3 Both" at bounding box center [392, 134] width 31 height 10
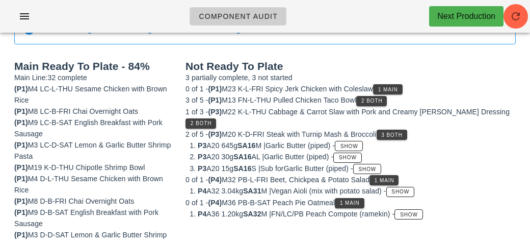
click at [354, 128] on div "2 of 5 - (P3) M20 K-D-FRI Steak with Turnip Mash & Broccoli 3 Both P3 A20 645g …" at bounding box center [351, 150] width 330 height 45
click at [357, 143] on span "Show" at bounding box center [349, 146] width 18 height 6
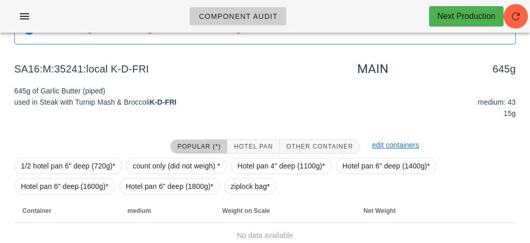
click at [170, 152] on div "Popular (*) Hotel Pan Other Container" at bounding box center [265, 146] width 202 height 27
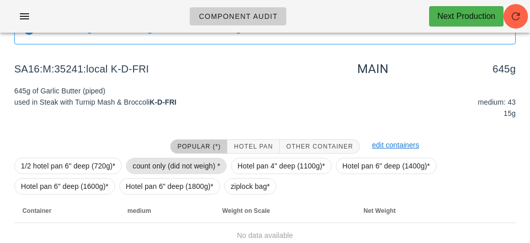
click at [146, 158] on span "count only (did not weigh) *" at bounding box center [177, 165] width 88 height 15
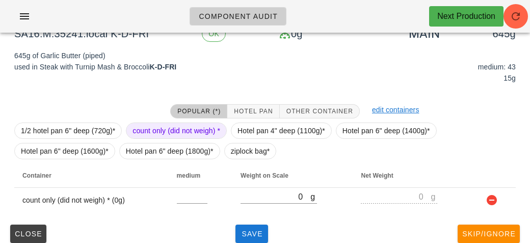
scroll to position [153, 0]
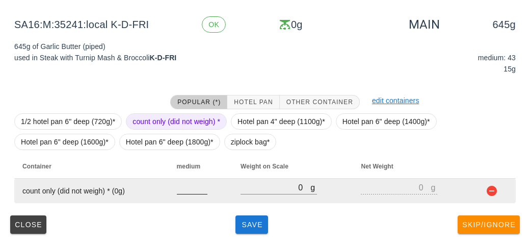
click at [183, 187] on input "number" at bounding box center [192, 186] width 31 height 13
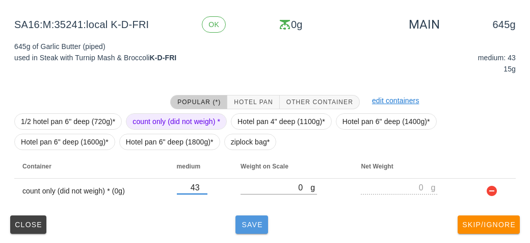
click at [244, 220] on span "Save" at bounding box center [252, 224] width 24 height 8
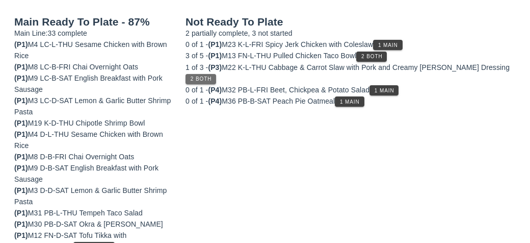
click at [216, 74] on button "2 Both" at bounding box center [201, 79] width 31 height 10
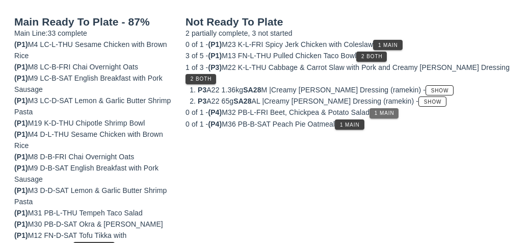
click at [383, 108] on button "1 Main" at bounding box center [384, 113] width 29 height 10
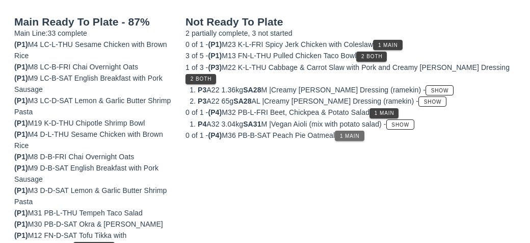
click at [343, 130] on button "1 Main" at bounding box center [349, 135] width 29 height 10
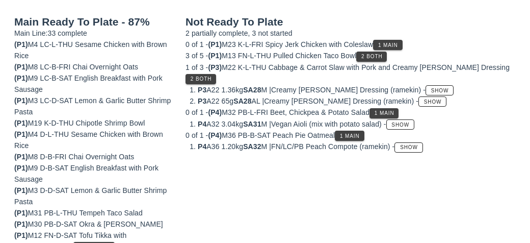
click at [364, 47] on div "0 of 1 - (P1) M23 K-L-FRI Spicy Jerk Chicken with Coleslaw 1 Main" at bounding box center [351, 44] width 330 height 11
click at [375, 54] on span "2 Both" at bounding box center [371, 57] width 21 height 6
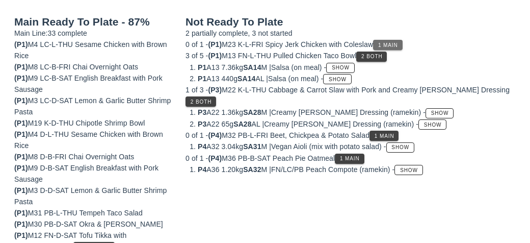
click at [388, 43] on span "1 Main" at bounding box center [388, 45] width 20 height 6
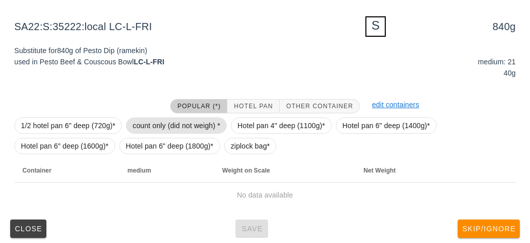
click at [149, 126] on span "count only (did not weigh) *" at bounding box center [177, 125] width 88 height 15
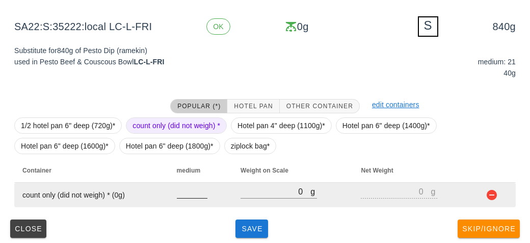
click at [183, 192] on input "number" at bounding box center [192, 191] width 31 height 13
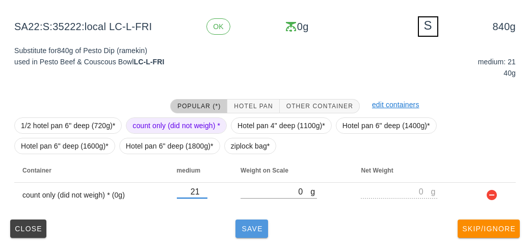
click at [242, 229] on span "Save" at bounding box center [252, 228] width 24 height 8
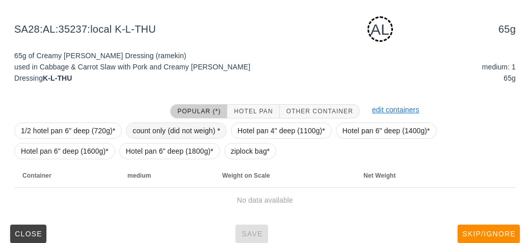
click at [184, 128] on span "count only (did not weigh) *" at bounding box center [177, 130] width 88 height 15
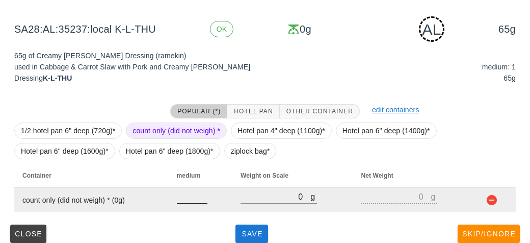
click at [188, 200] on input "number" at bounding box center [192, 196] width 31 height 13
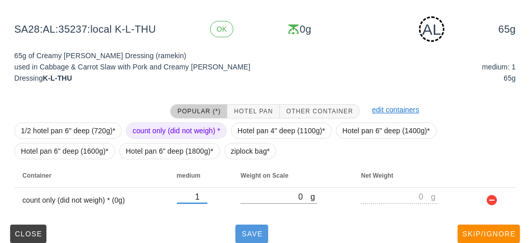
click at [244, 235] on span "Save" at bounding box center [252, 233] width 24 height 8
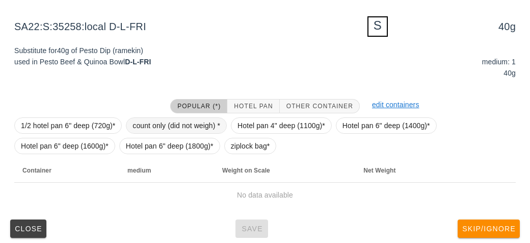
click at [143, 126] on span "count only (did not weigh) *" at bounding box center [177, 125] width 88 height 15
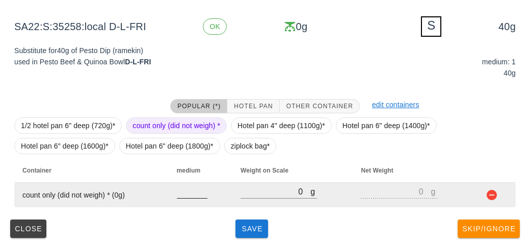
click at [178, 193] on input "number" at bounding box center [192, 191] width 31 height 13
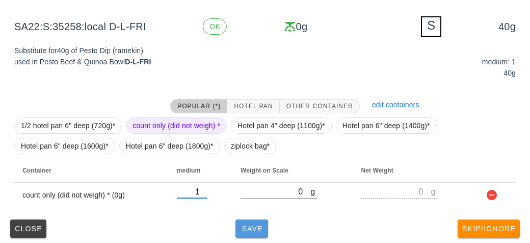
click at [250, 226] on span "Save" at bounding box center [252, 228] width 24 height 8
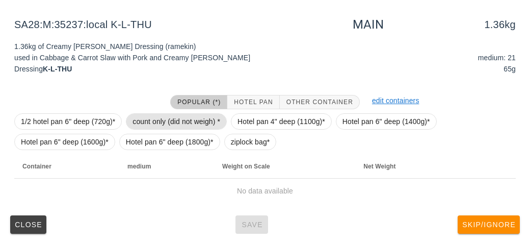
click at [144, 121] on span "count only (did not weigh) *" at bounding box center [177, 121] width 88 height 15
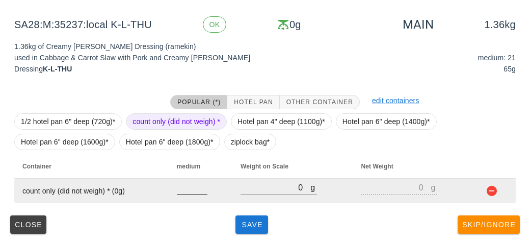
click at [177, 190] on input "number" at bounding box center [192, 186] width 31 height 13
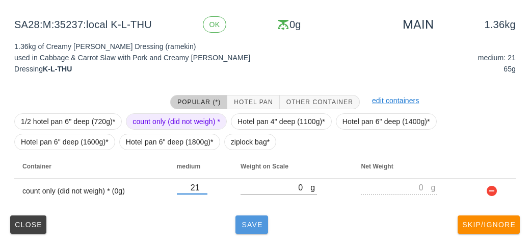
click at [246, 229] on button "Save" at bounding box center [251, 224] width 33 height 18
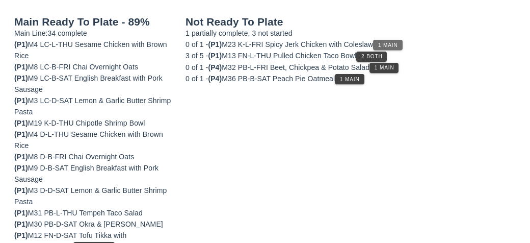
click at [389, 45] on span "1 Main" at bounding box center [388, 45] width 20 height 6
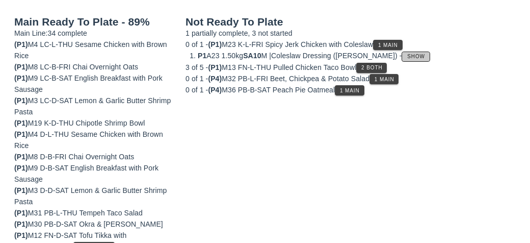
click at [407, 56] on span "Show" at bounding box center [416, 57] width 18 height 6
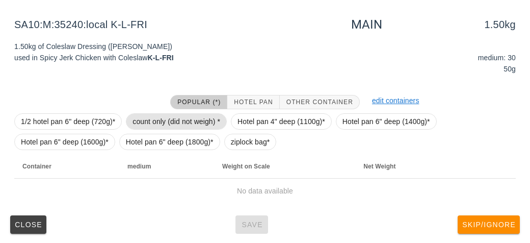
click at [166, 126] on span "count only (did not weigh) *" at bounding box center [177, 121] width 88 height 15
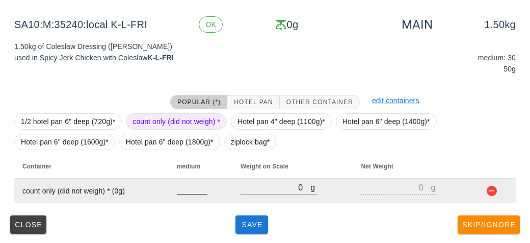
click at [187, 198] on div at bounding box center [192, 199] width 31 height 7
click at [184, 190] on input "number" at bounding box center [192, 186] width 31 height 13
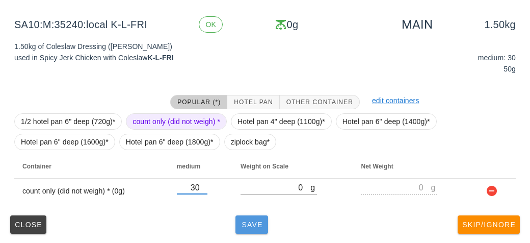
click at [248, 223] on span "Save" at bounding box center [252, 224] width 24 height 8
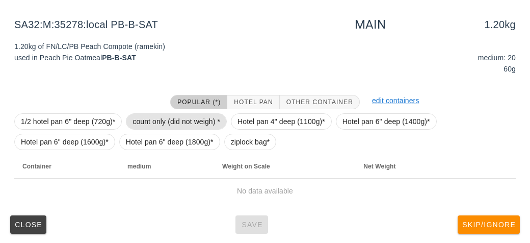
click at [142, 126] on span "count only (did not weigh) *" at bounding box center [177, 121] width 88 height 15
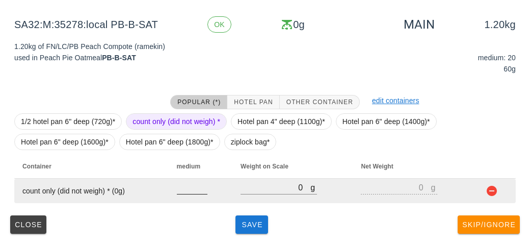
click at [180, 191] on input "number" at bounding box center [192, 186] width 31 height 13
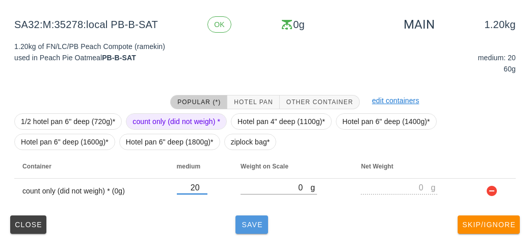
click at [244, 226] on span "Save" at bounding box center [252, 224] width 24 height 8
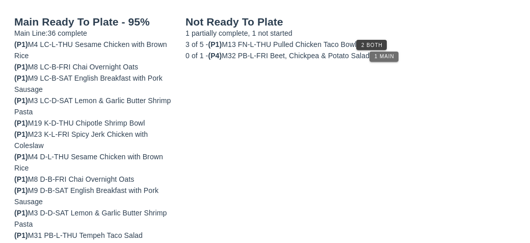
click at [383, 54] on span "1 Main" at bounding box center [384, 57] width 20 height 6
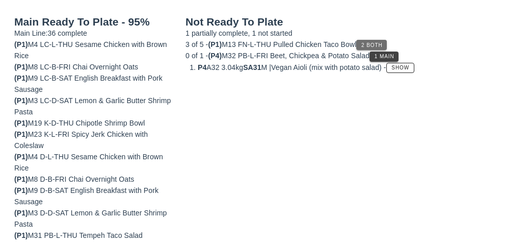
click at [365, 43] on button "2 Both" at bounding box center [371, 45] width 31 height 10
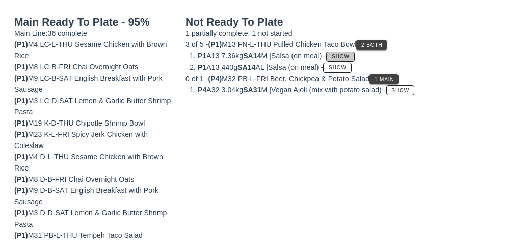
click at [348, 54] on span "Show" at bounding box center [340, 57] width 18 height 6
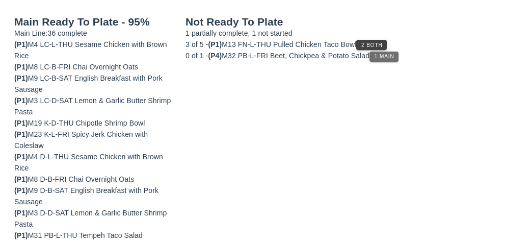
click at [379, 60] on button "1 Main" at bounding box center [384, 56] width 29 height 10
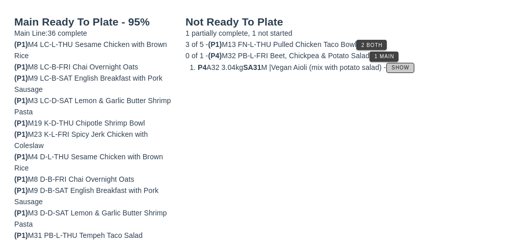
click at [405, 70] on button "Show" at bounding box center [400, 68] width 28 height 10
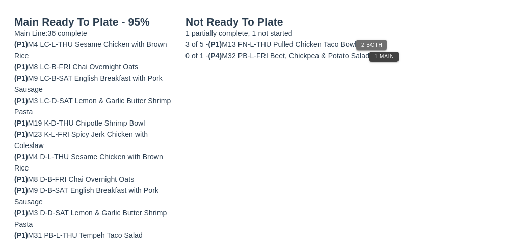
click at [376, 40] on button "2 Both" at bounding box center [371, 45] width 31 height 10
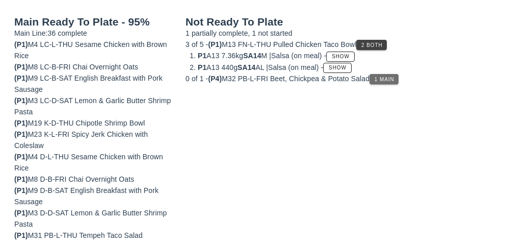
click at [393, 76] on span "1 Main" at bounding box center [384, 79] width 20 height 6
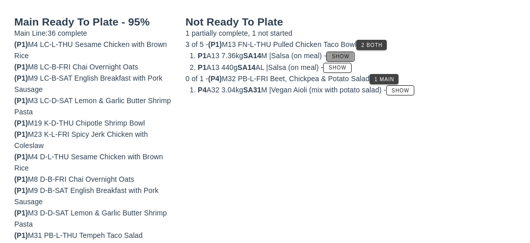
click at [350, 54] on span "Show" at bounding box center [340, 57] width 18 height 6
